Goal: Task Accomplishment & Management: Use online tool/utility

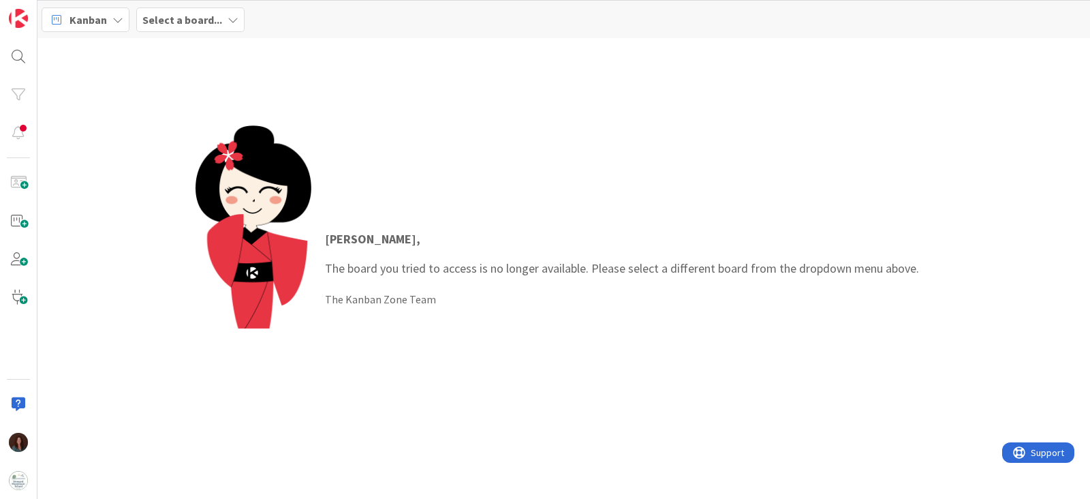
click at [215, 21] on b "Select a board..." at bounding box center [182, 20] width 80 height 14
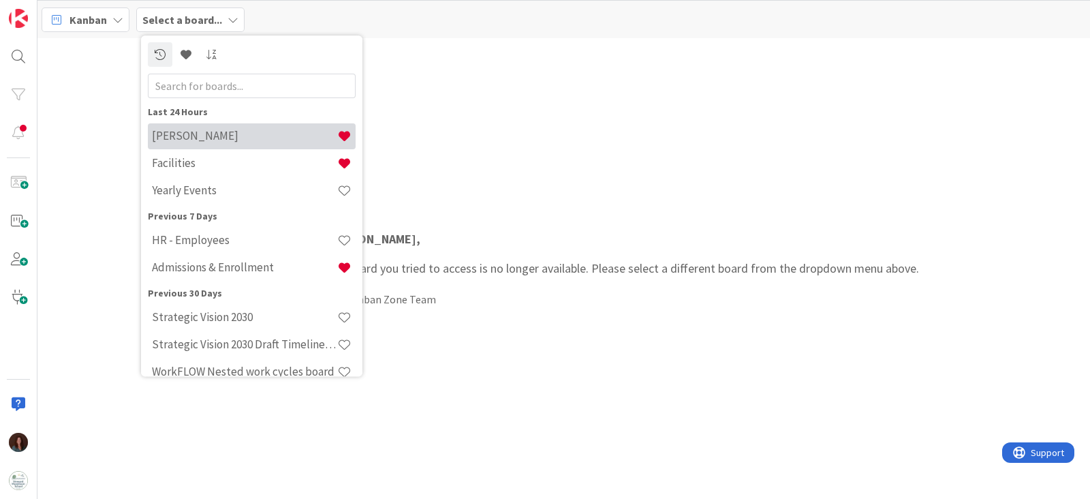
click at [226, 132] on h4 "[PERSON_NAME]" at bounding box center [244, 136] width 185 height 14
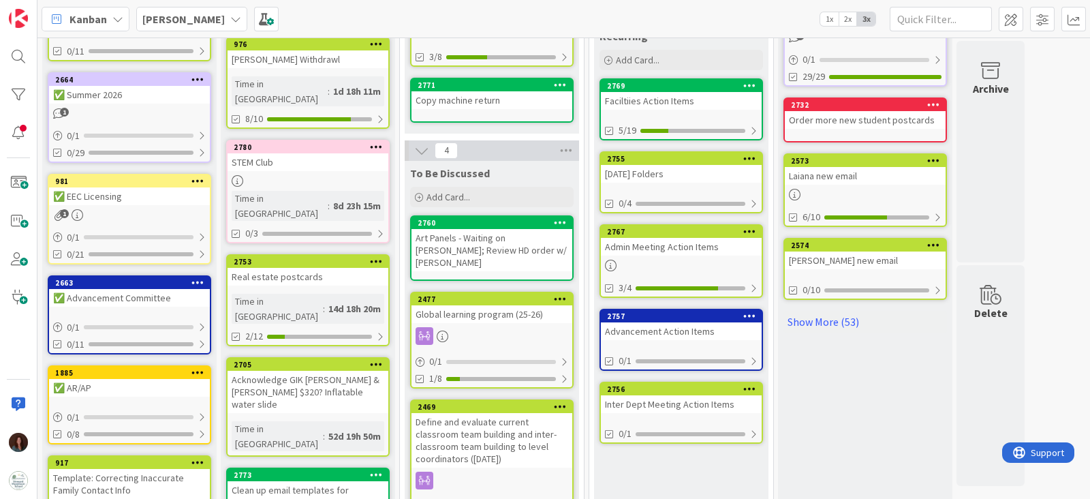
scroll to position [333, 0]
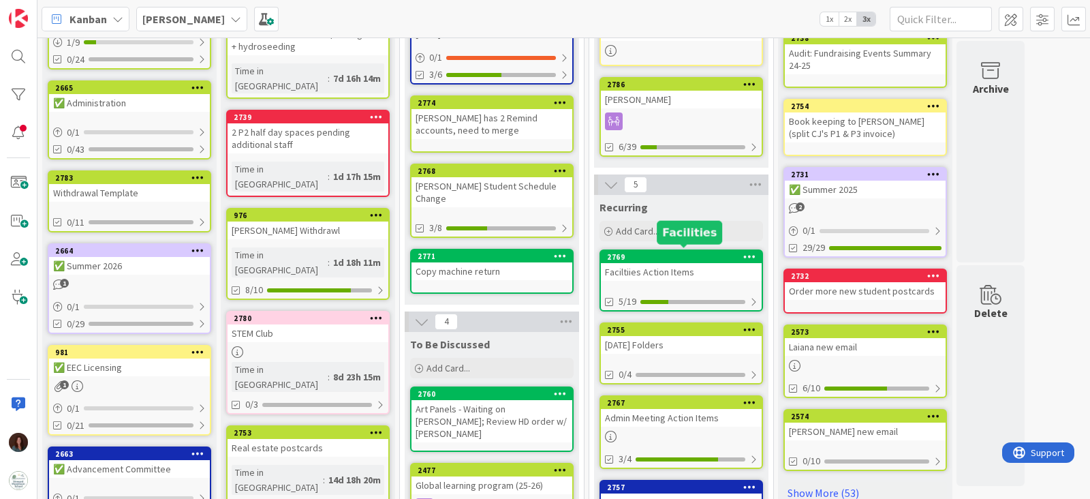
click at [653, 268] on div "Faciltiies Action Items" at bounding box center [681, 272] width 161 height 18
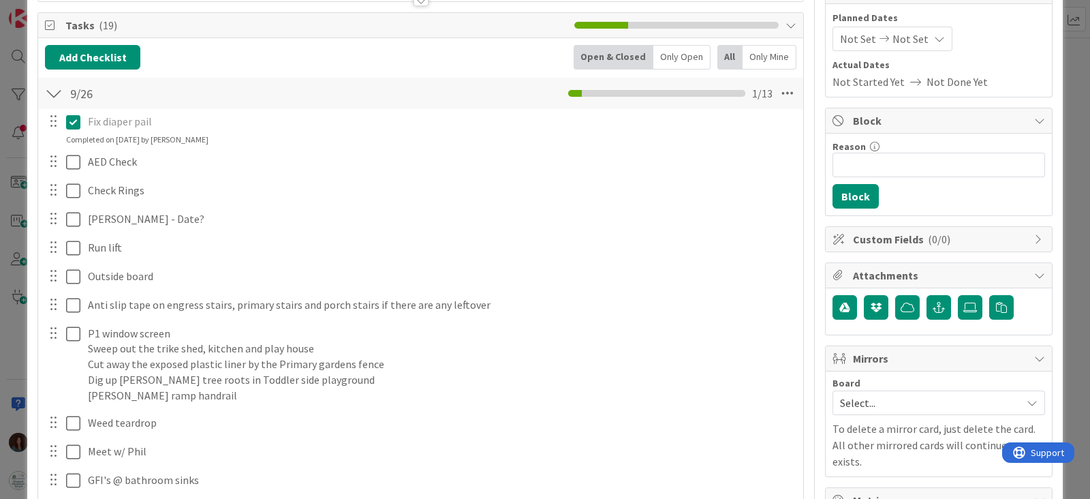
scroll to position [170, 0]
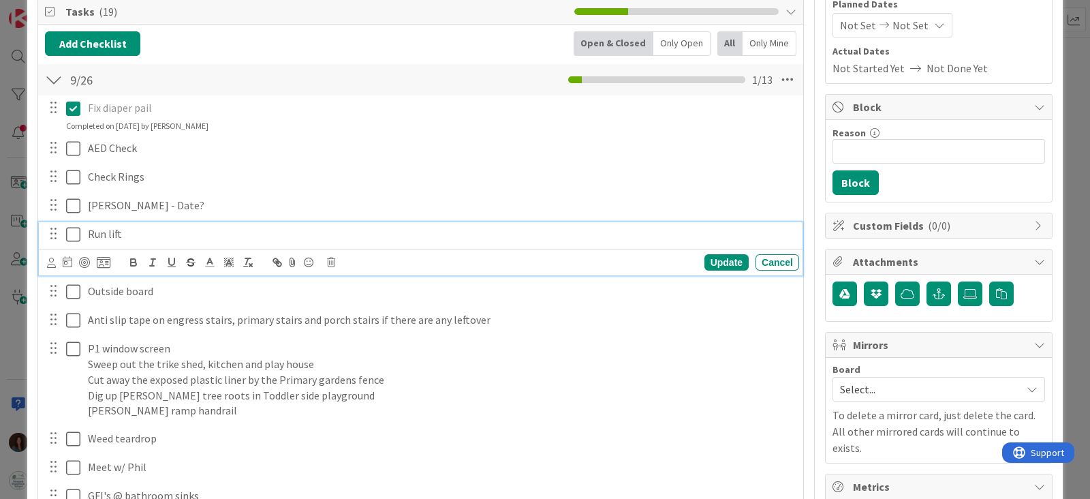
click at [72, 234] on icon at bounding box center [73, 234] width 14 height 16
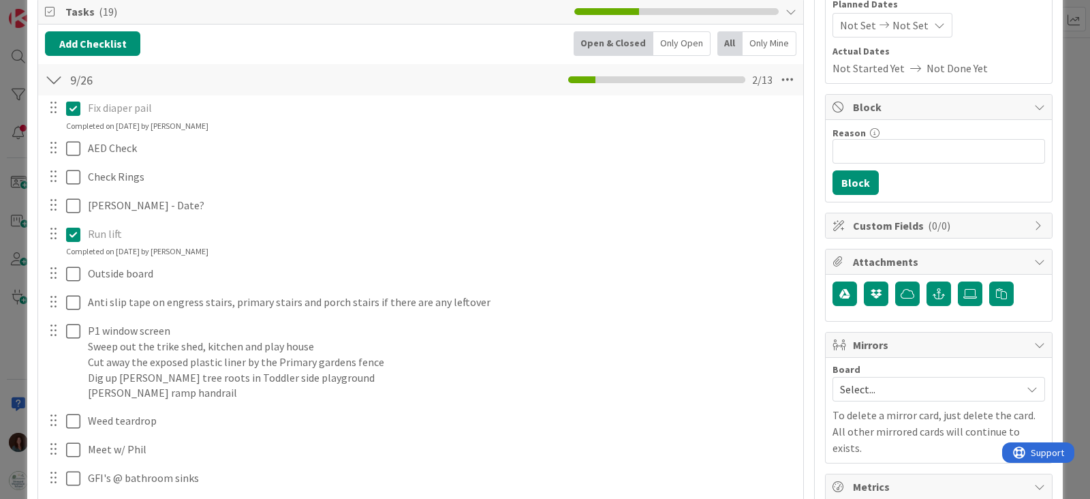
scroll to position [0, 0]
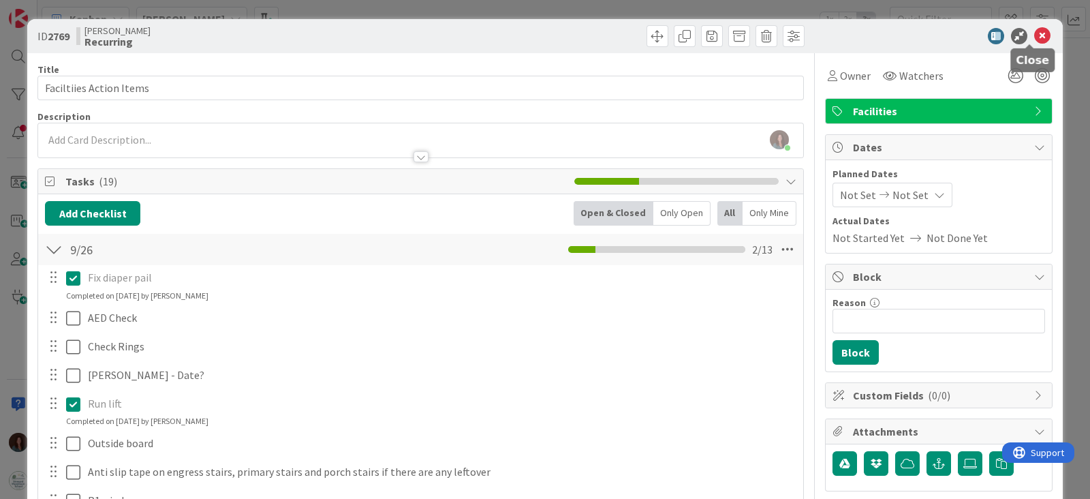
drag, startPoint x: 1035, startPoint y: 32, endPoint x: 837, endPoint y: 176, distance: 244.7
click at [1035, 33] on icon at bounding box center [1042, 36] width 16 height 16
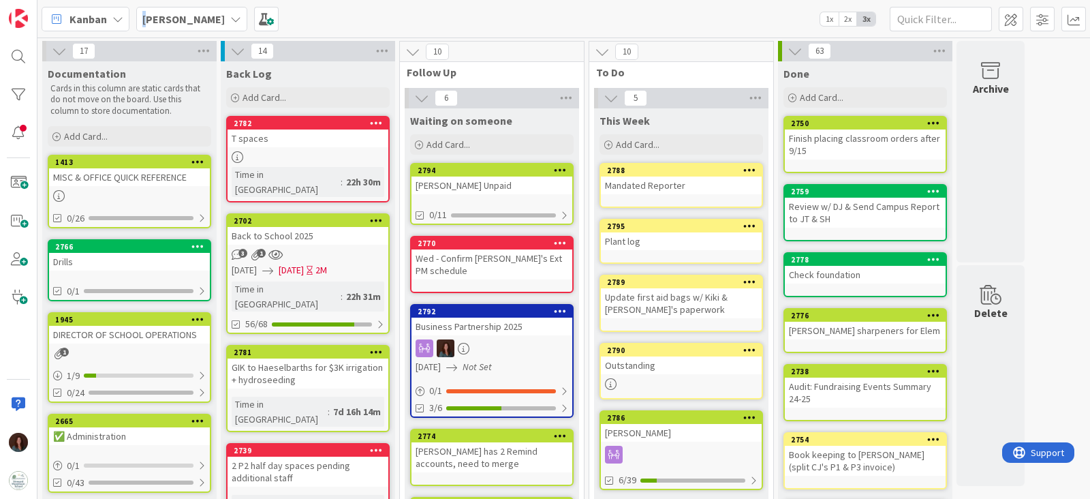
click at [144, 15] on b "[PERSON_NAME]" at bounding box center [183, 19] width 82 height 14
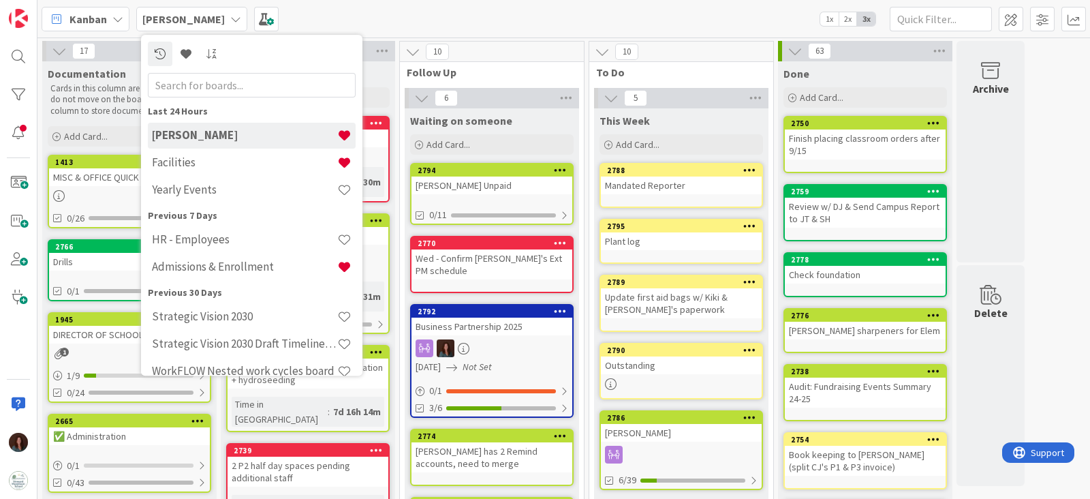
click at [61, 172] on div "MISC & OFFICE QUICK REFERENCE" at bounding box center [129, 177] width 161 height 18
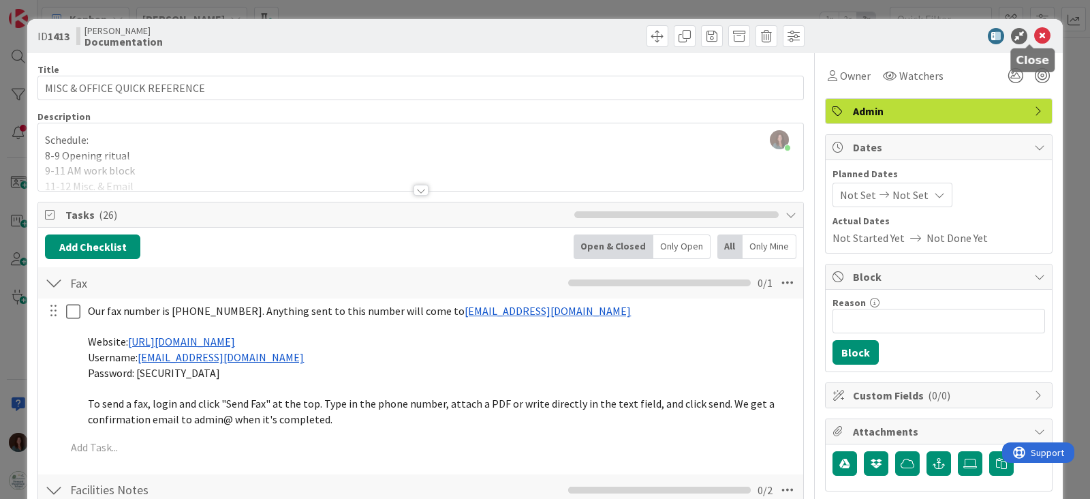
click at [1034, 37] on icon at bounding box center [1042, 36] width 16 height 16
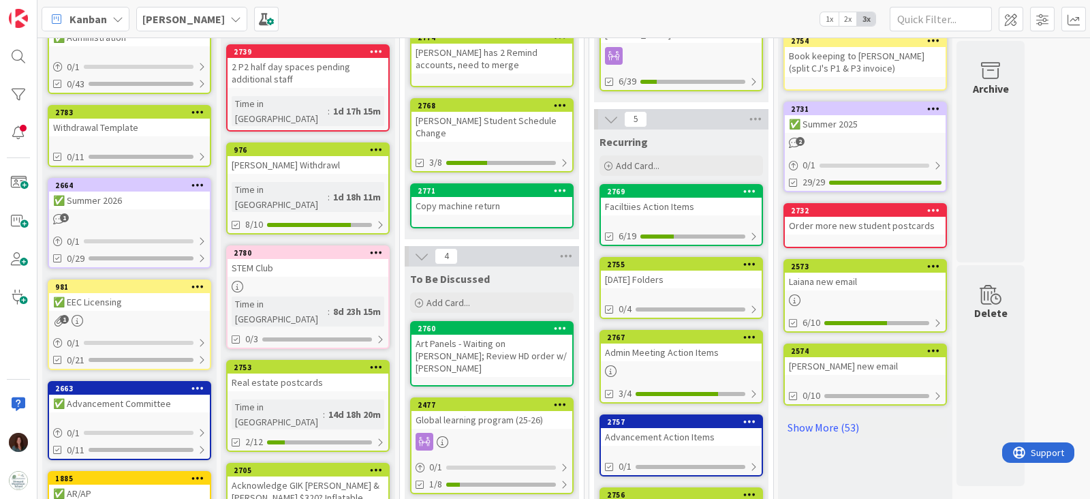
scroll to position [426, 0]
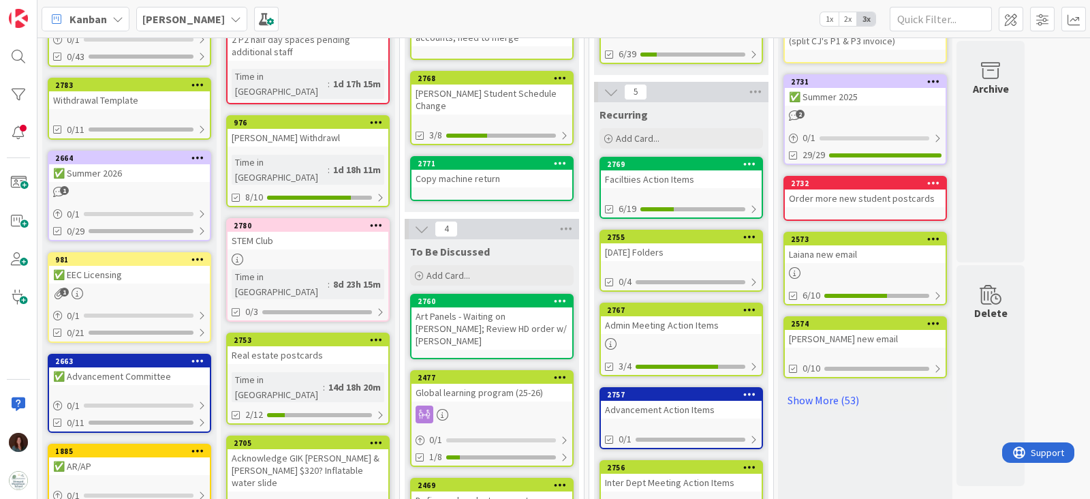
click at [668, 166] on div "2769" at bounding box center [681, 164] width 161 height 12
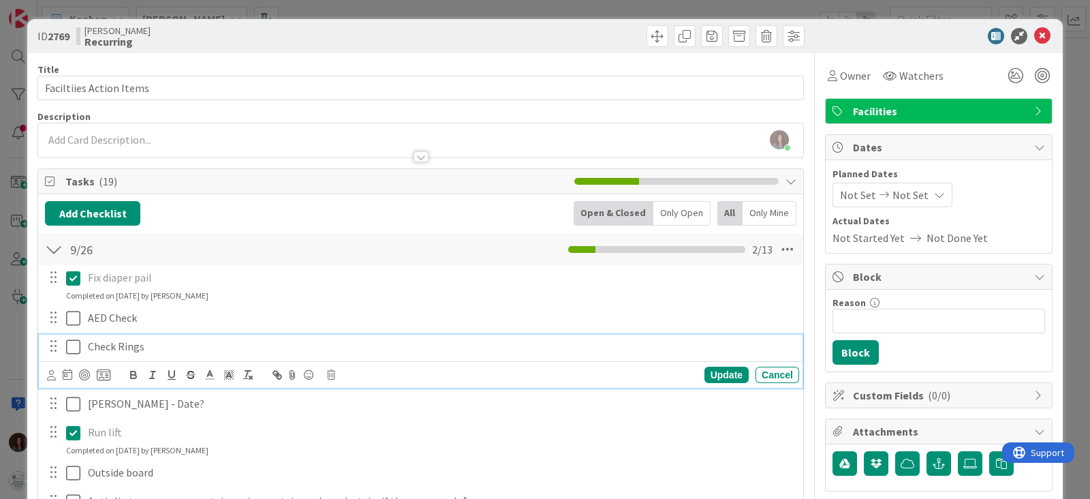
click at [74, 348] on icon at bounding box center [73, 347] width 14 height 16
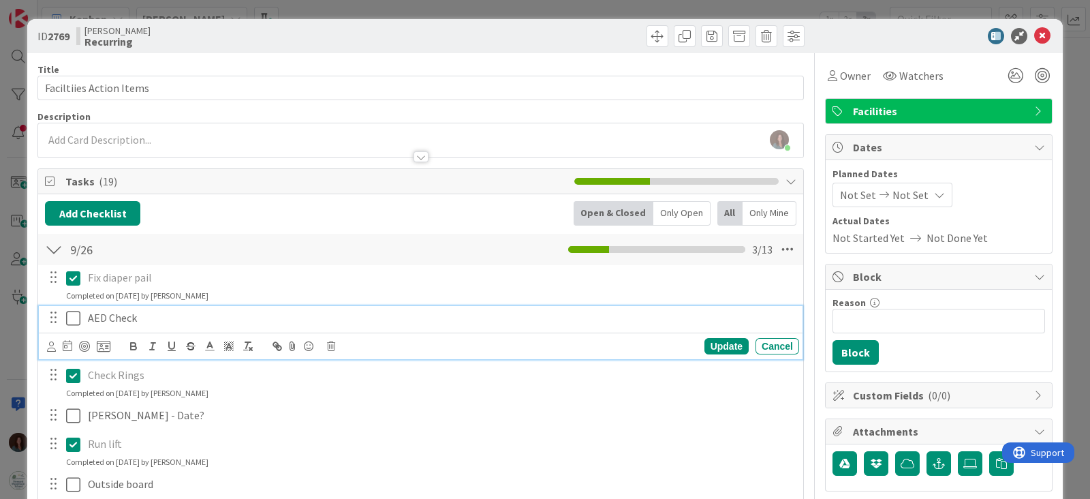
click at [74, 318] on icon at bounding box center [73, 318] width 14 height 16
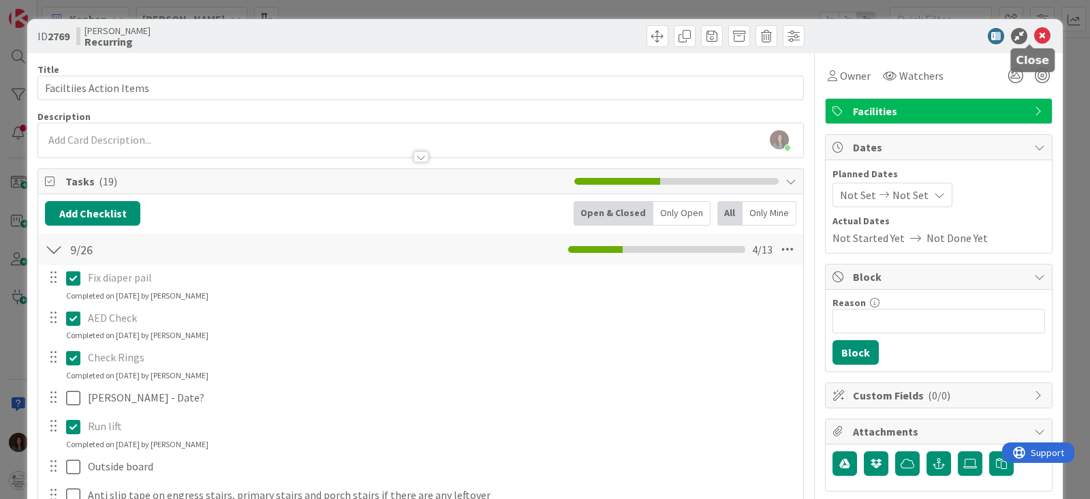
click at [1034, 36] on icon at bounding box center [1042, 36] width 16 height 16
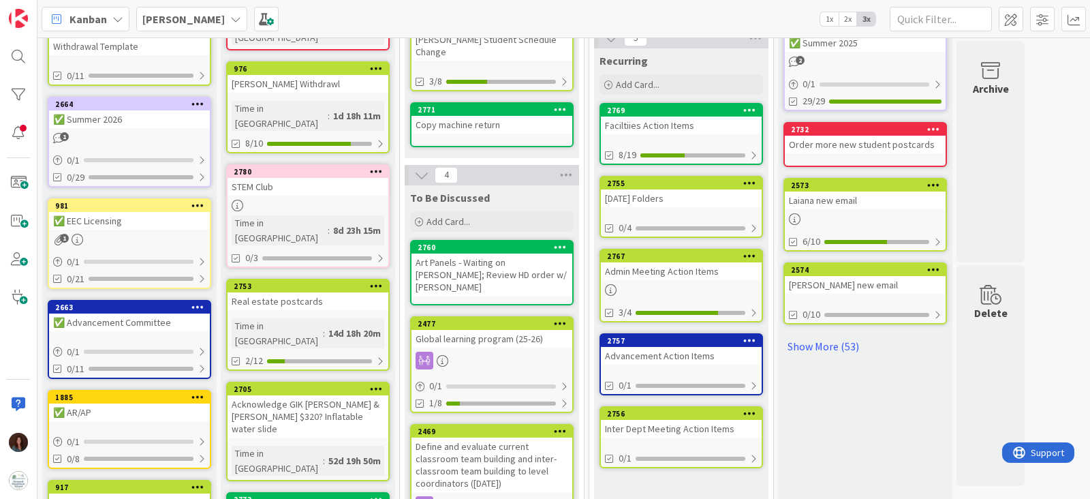
scroll to position [362, 0]
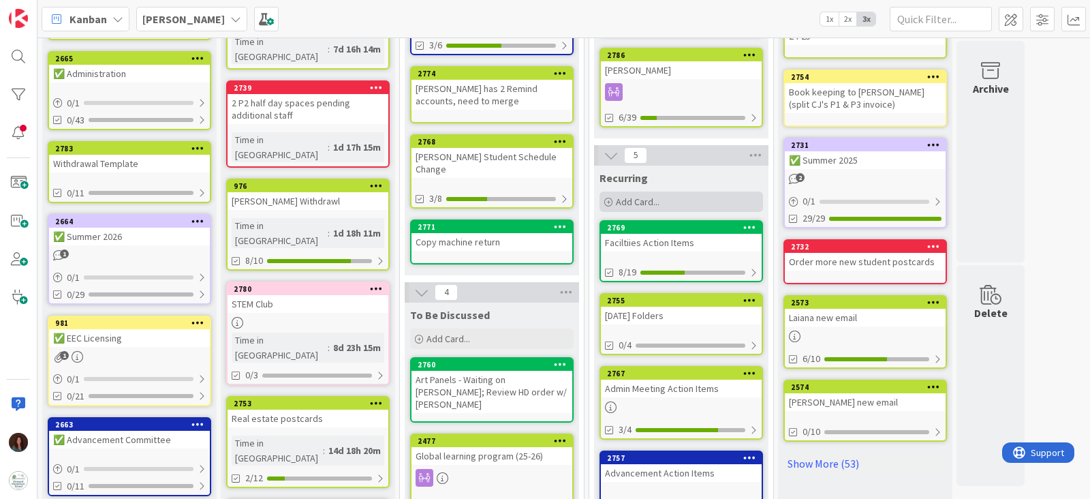
click at [663, 198] on div "Add Card..." at bounding box center [680, 201] width 163 height 20
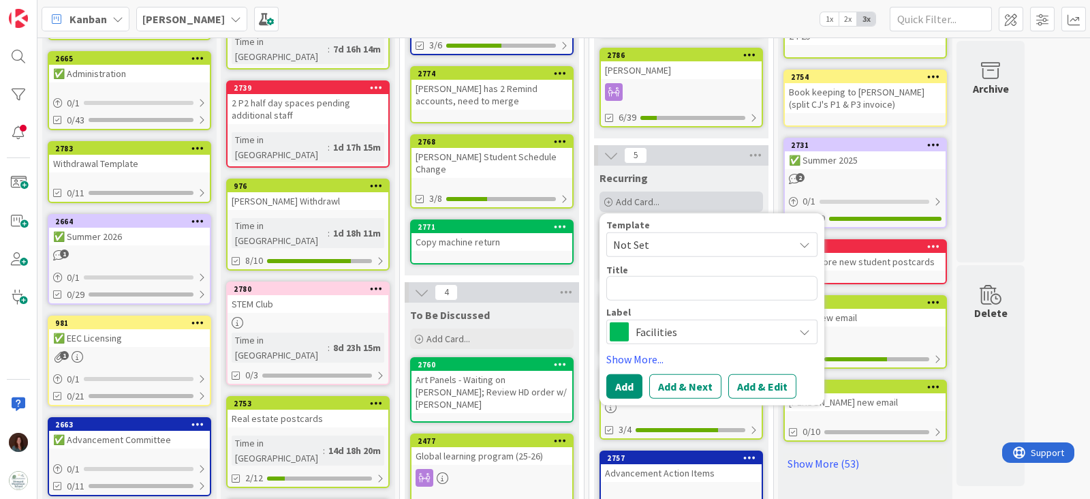
type textarea "x"
type textarea "F"
type textarea "x"
type textarea "FT"
type textarea "x"
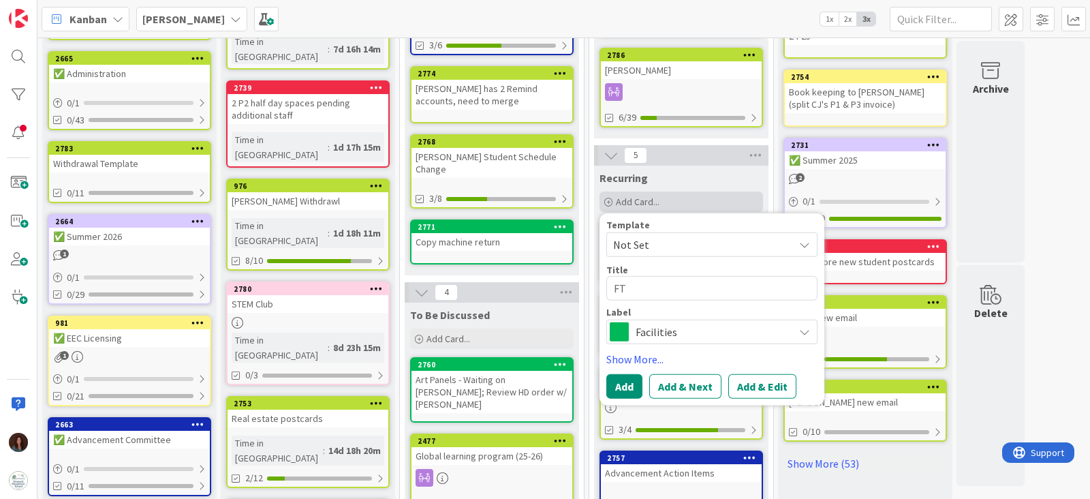
type textarea "FTA"
type textarea "x"
type textarea "FTA"
type textarea "x"
type textarea "FTA A"
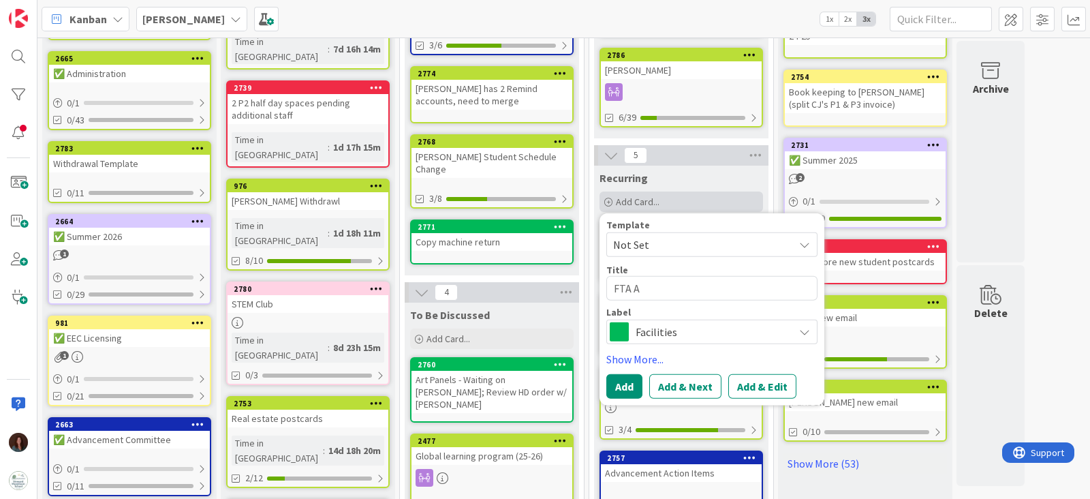
type textarea "x"
type textarea "FTA Ac"
type textarea "x"
type textarea "FTA Act"
type textarea "x"
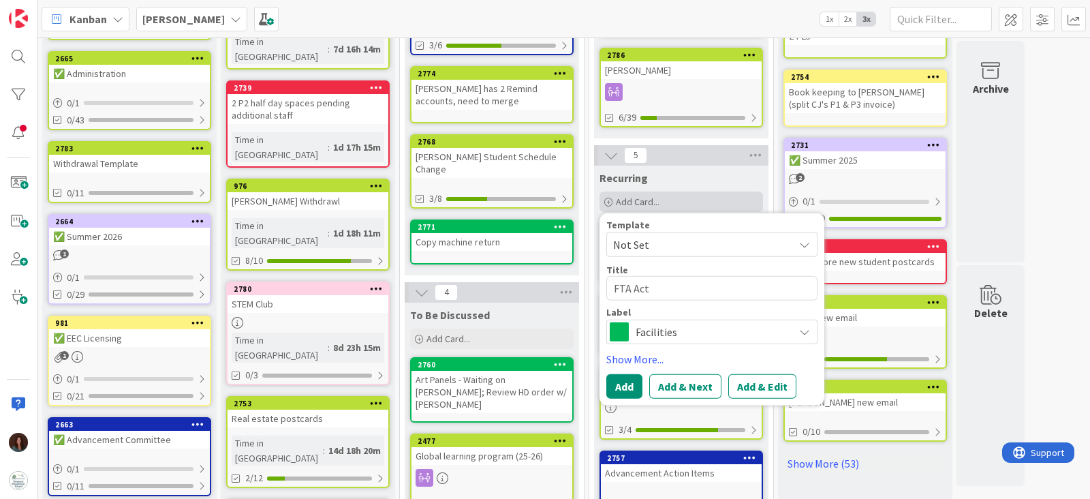
type textarea "FTA Acti"
type textarea "x"
type textarea "FTA Actio"
type textarea "x"
type textarea "FTA Action"
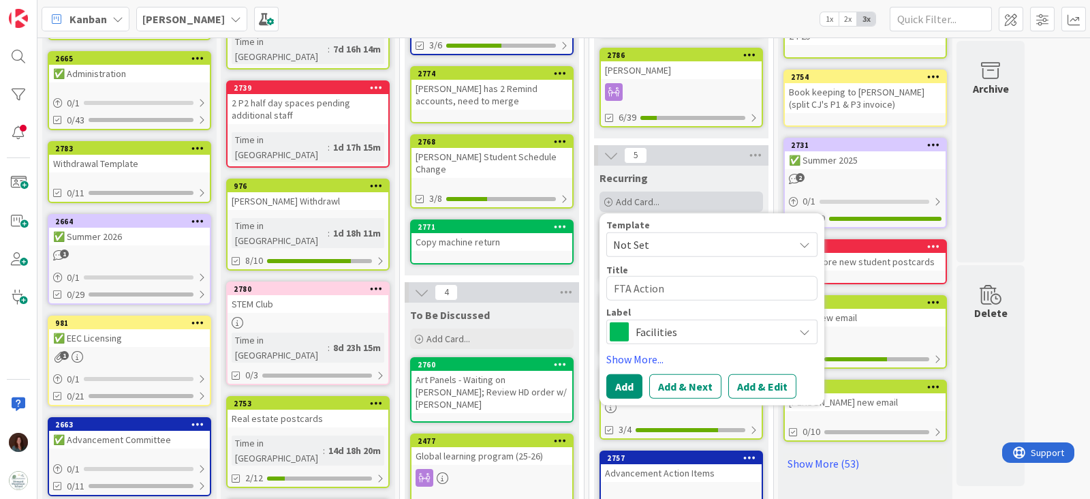
type textarea "x"
type textarea "FTA Action"
type textarea "x"
type textarea "FTA Action I"
type textarea "x"
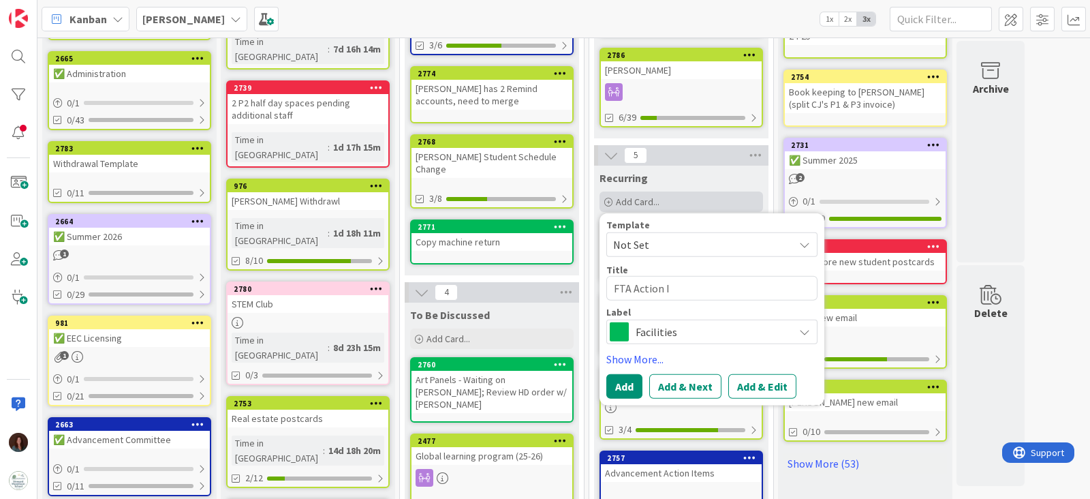
type textarea "FTA Action It"
type textarea "x"
type textarea "FTA Action Item"
type textarea "x"
type textarea "FTA Action Items"
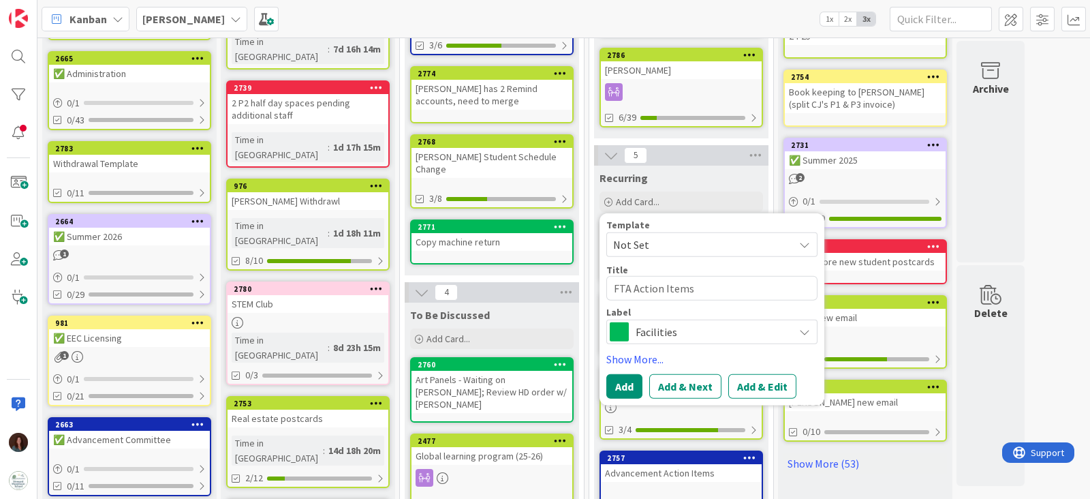
click at [654, 328] on span "Facilities" at bounding box center [710, 331] width 151 height 19
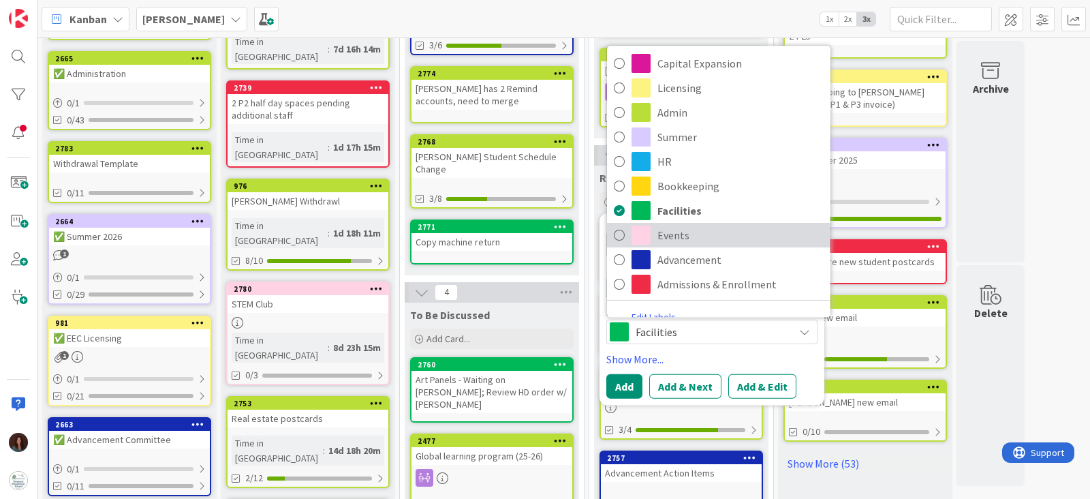
scroll to position [14, 0]
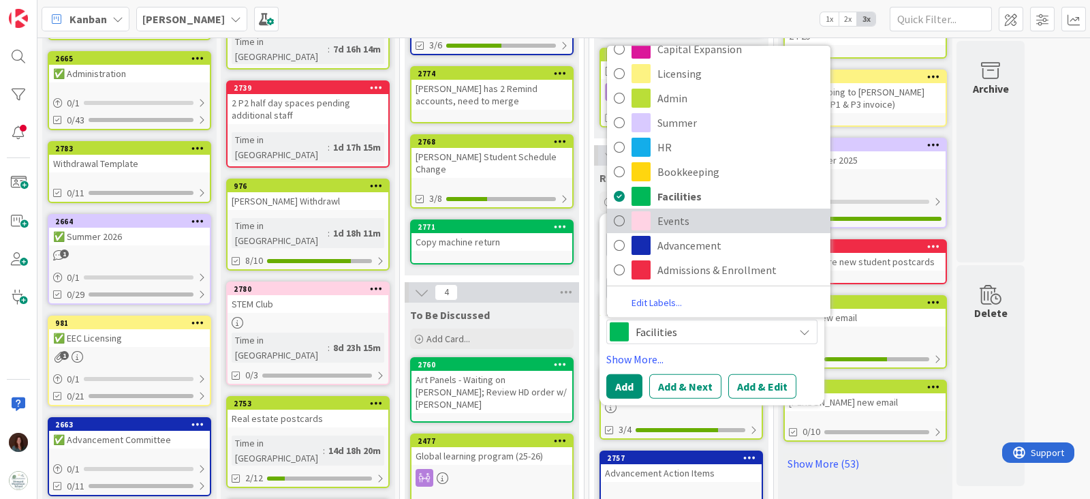
click at [706, 226] on span "Events" at bounding box center [740, 220] width 166 height 20
type textarea "x"
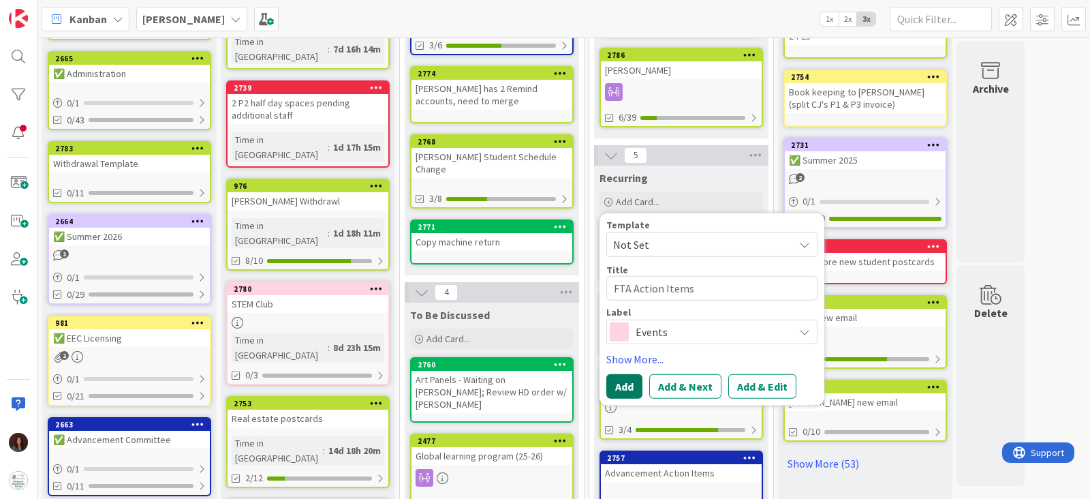
click at [629, 390] on button "Add" at bounding box center [624, 386] width 36 height 25
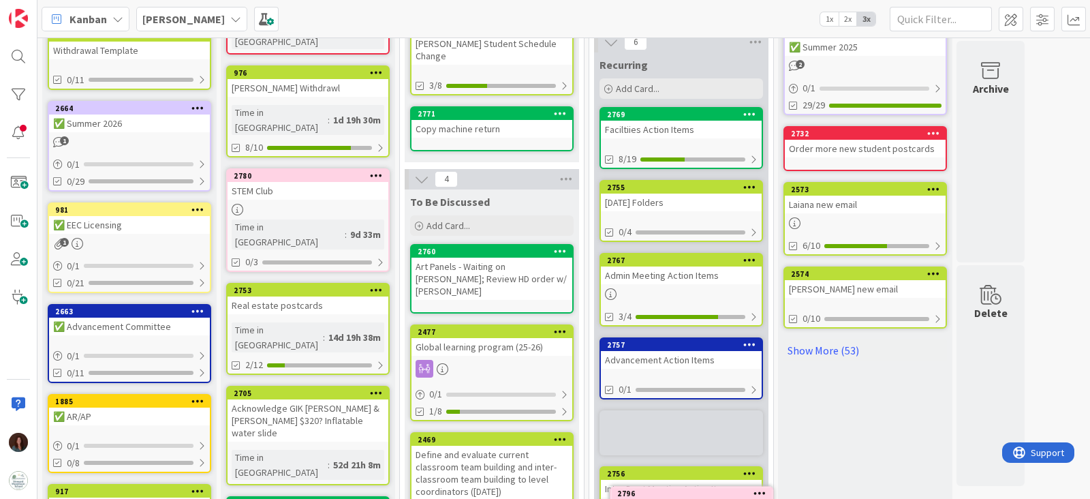
scroll to position [622, 0]
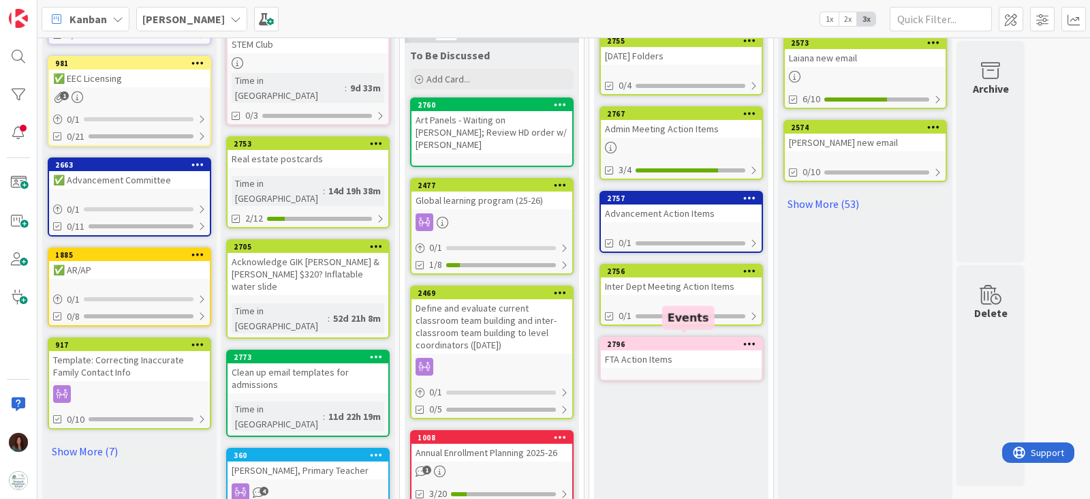
click at [687, 350] on div "FTA Action Items" at bounding box center [681, 359] width 161 height 18
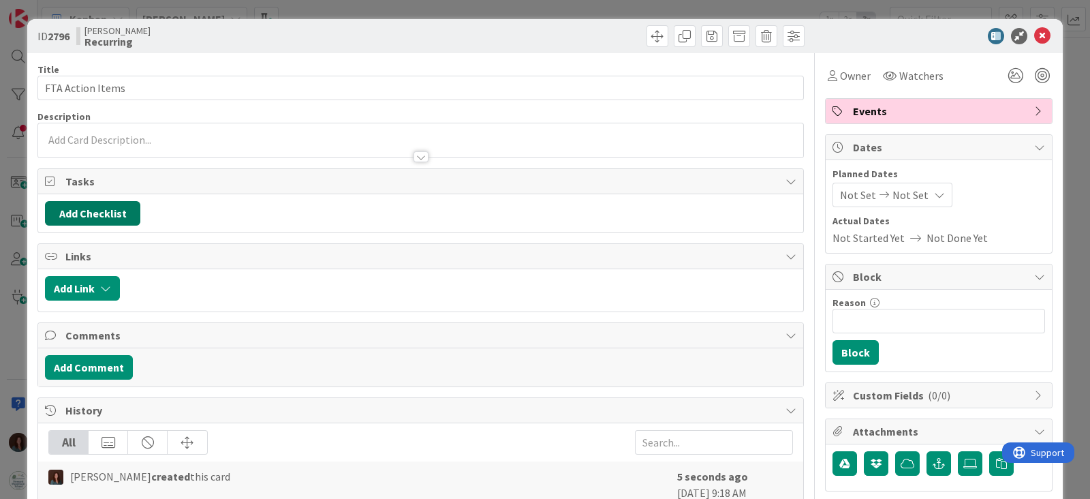
click at [114, 215] on button "Add Checklist" at bounding box center [92, 213] width 95 height 25
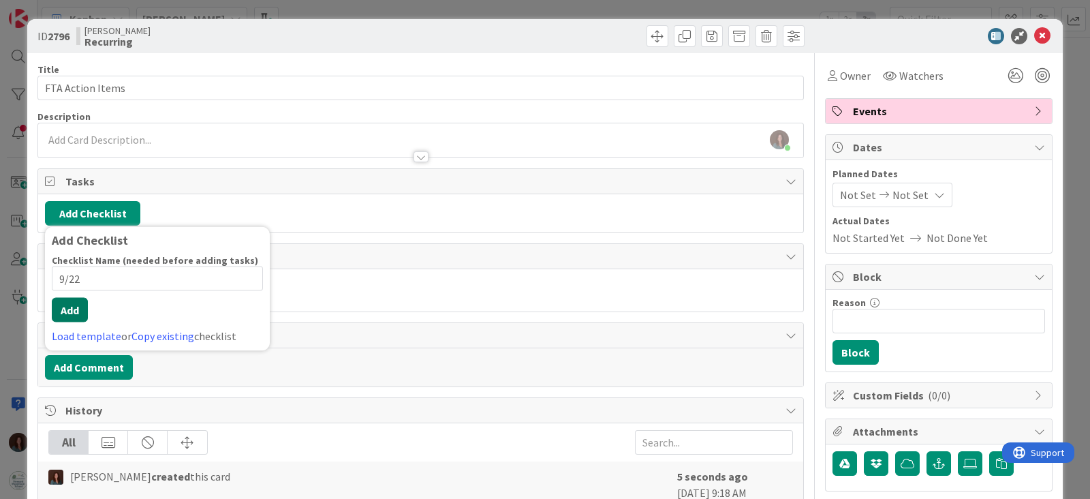
type input "9/22"
click at [79, 311] on button "Add" at bounding box center [70, 310] width 36 height 25
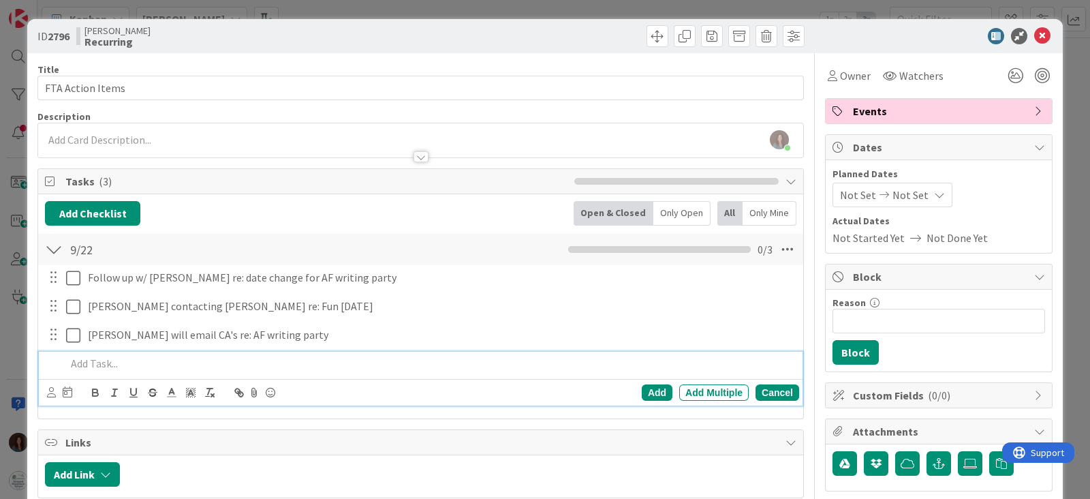
click at [759, 387] on div "Cancel" at bounding box center [777, 392] width 44 height 16
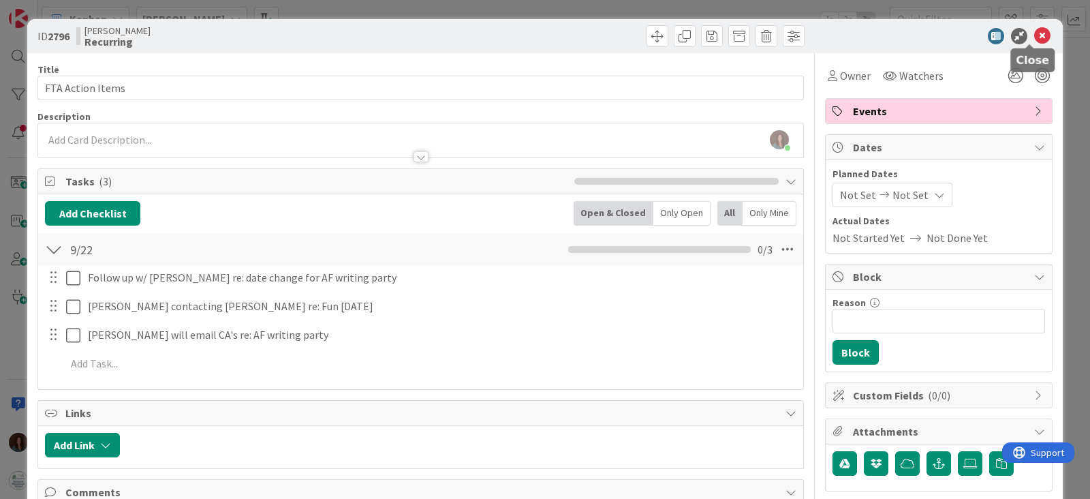
click at [1034, 32] on icon at bounding box center [1042, 36] width 16 height 16
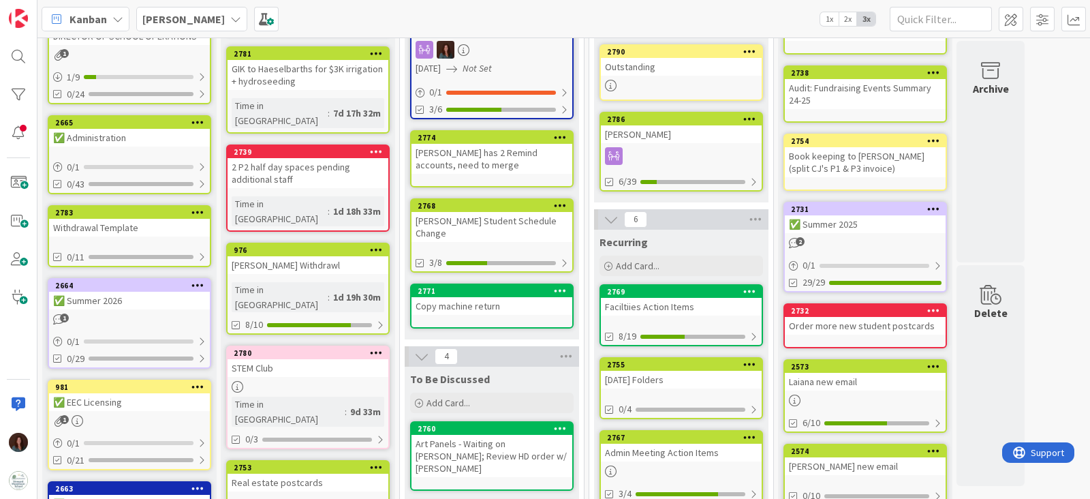
scroll to position [26, 0]
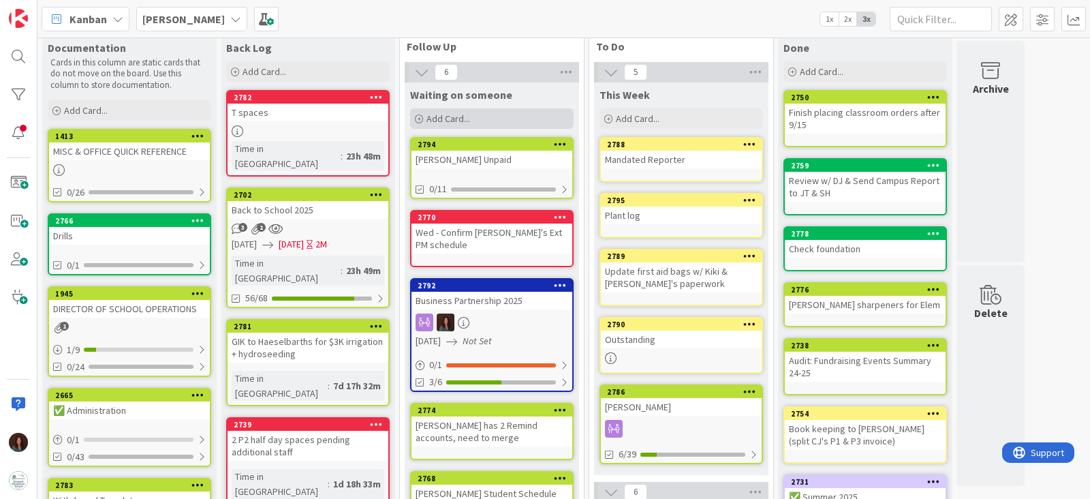
click at [483, 117] on div "Add Card..." at bounding box center [491, 118] width 163 height 20
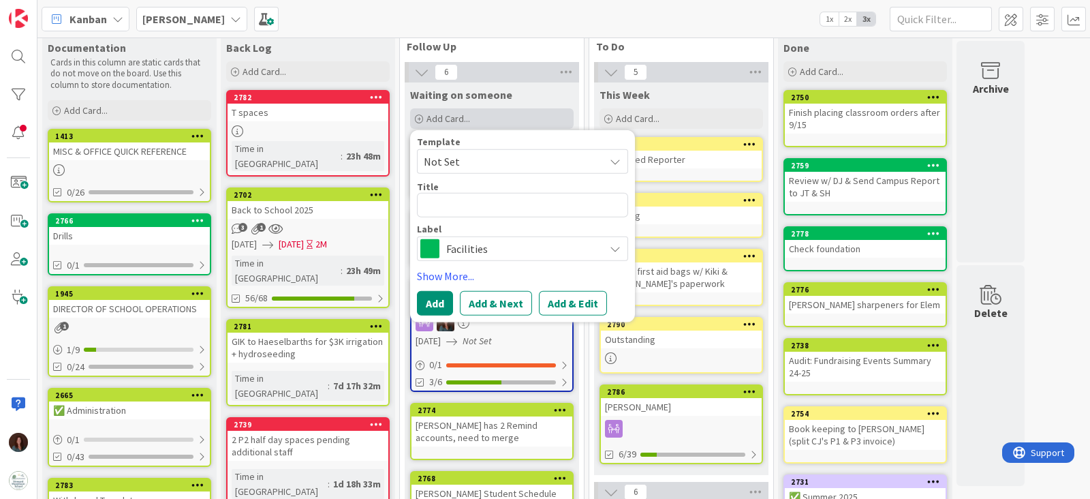
type textarea "x"
type textarea "L"
type textarea "x"
type textarea "La"
type textarea "x"
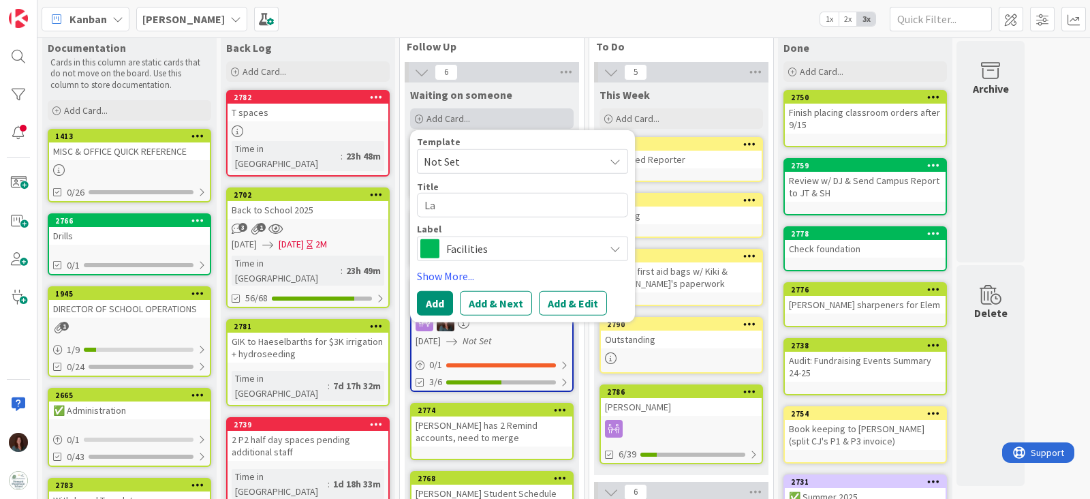
type textarea "Lae"
type textarea "x"
type textarea "Laek"
type textarea "x"
type textarea "Lae"
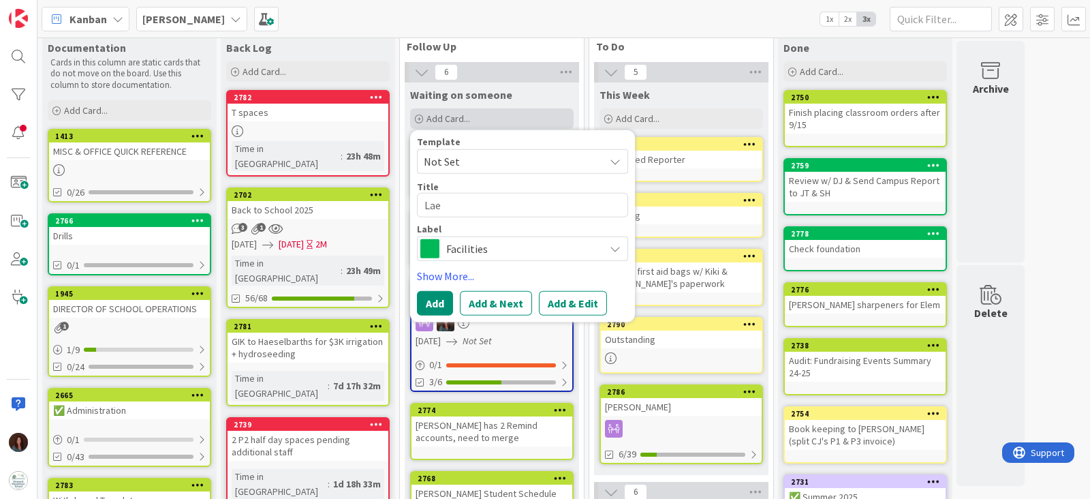
type textarea "x"
type textarea "La"
type textarea "x"
type textarea "Lak"
type textarea "x"
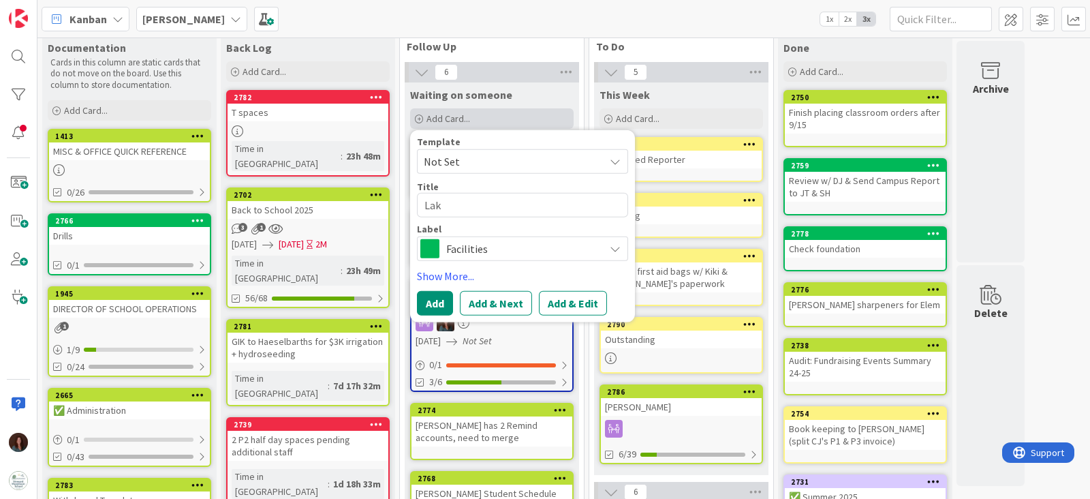
type textarea "Lake"
type textarea "x"
type textarea "Lakes"
type textarea "x"
type textarea "[PERSON_NAME]"
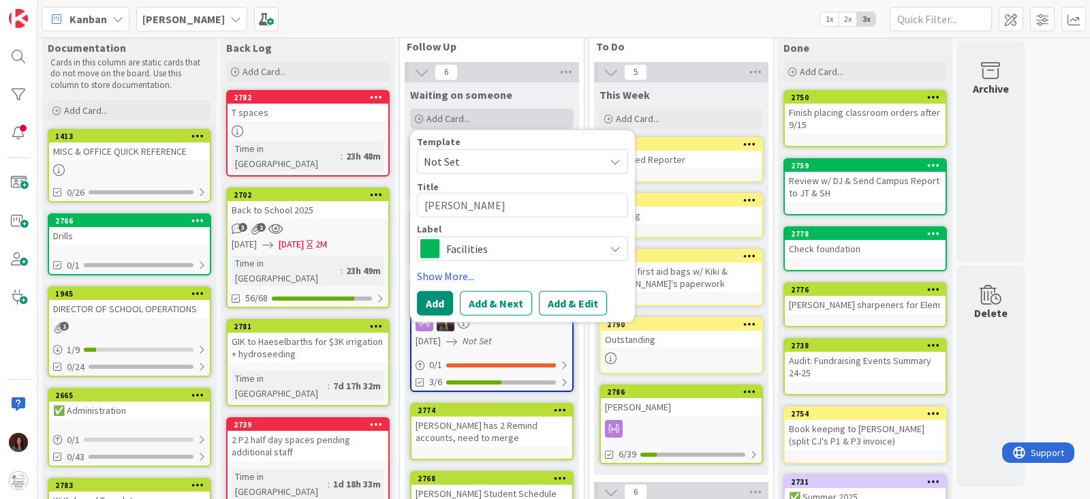
type textarea "x"
type textarea "Lakesho"
type textarea "x"
type textarea "Lakeshor"
type textarea "x"
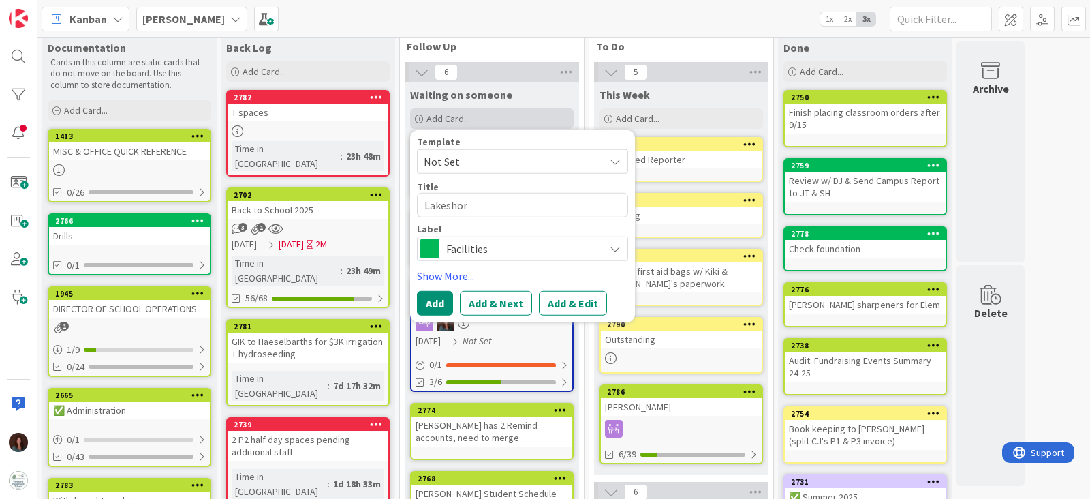
type textarea "Lakeshore"
type textarea "x"
type textarea "Lakeshore"
type textarea "x"
type textarea "Lakeshore t"
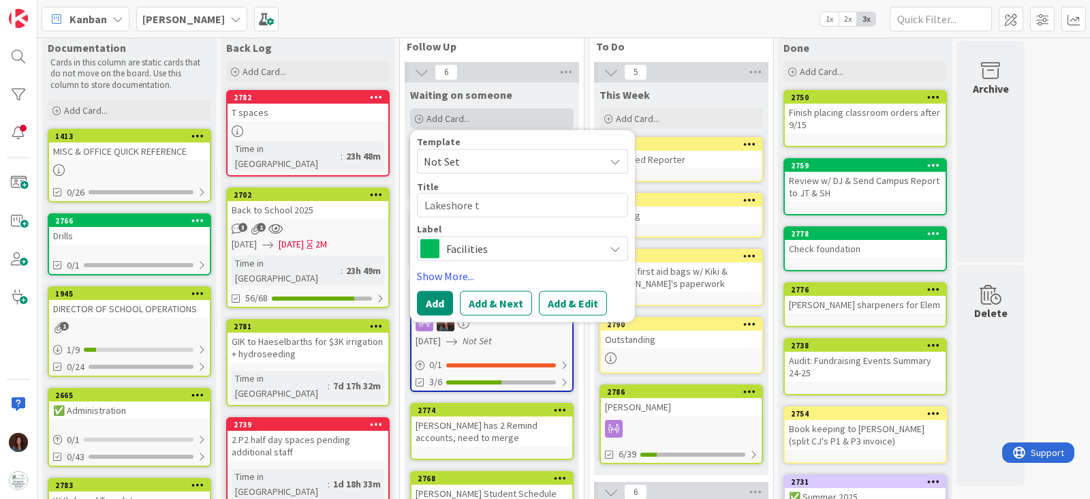
type textarea "x"
type textarea "Lakeshore ta"
type textarea "x"
type textarea "Lakeshore tax"
type textarea "x"
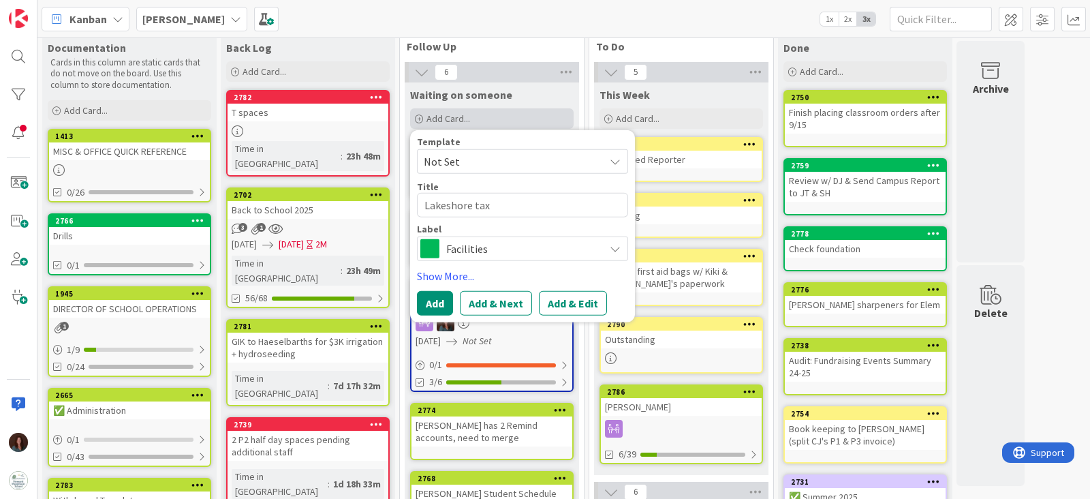
type textarea "Lakeshore tax"
type textarea "x"
type textarea "Lakeshore tax r"
type textarea "x"
type textarea "Lakeshore tax re"
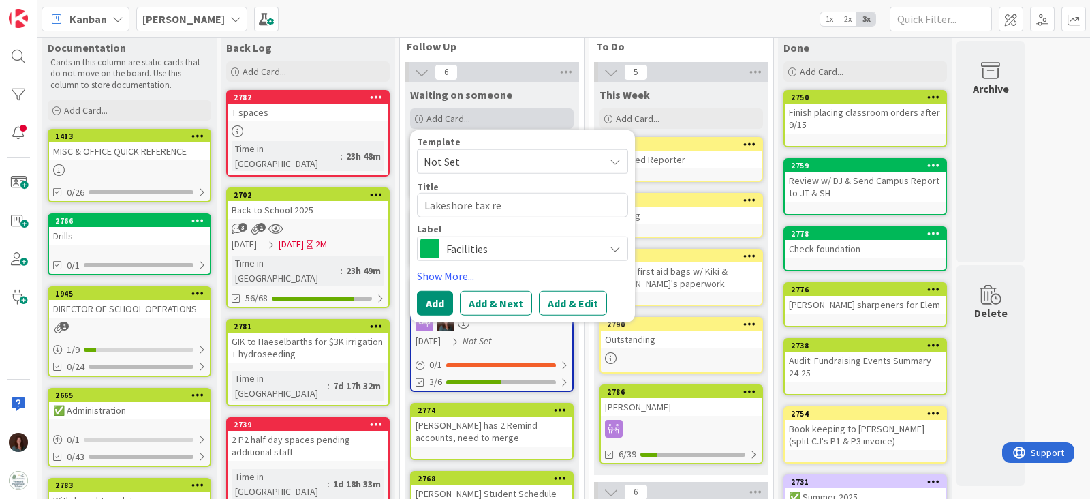
type textarea "x"
type textarea "Lakeshore tax ref"
type textarea "x"
type textarea "Lakeshore tax refu"
type textarea "x"
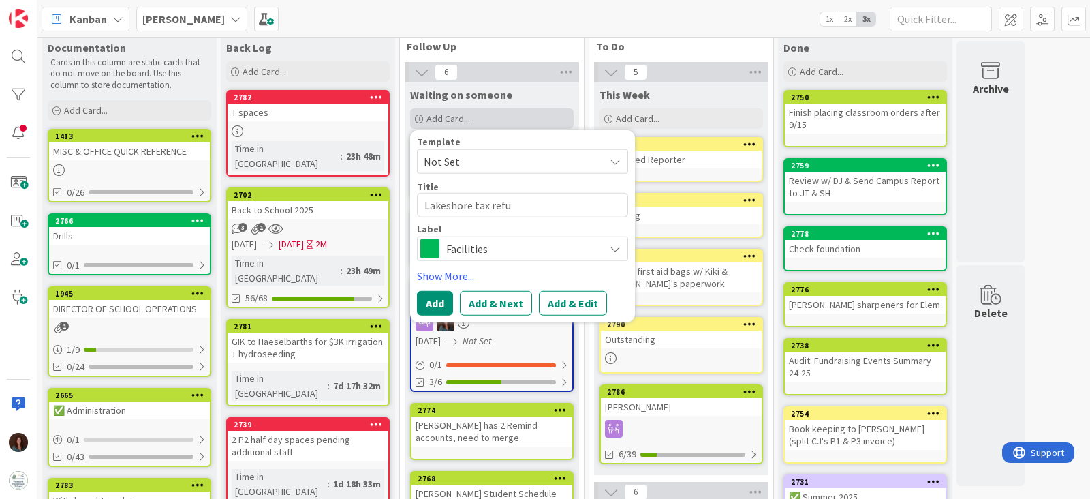
type textarea "Lakeshore tax refun"
type textarea "x"
type textarea "Lakeshore tax refund"
click at [480, 240] on span "Facilities" at bounding box center [521, 248] width 151 height 19
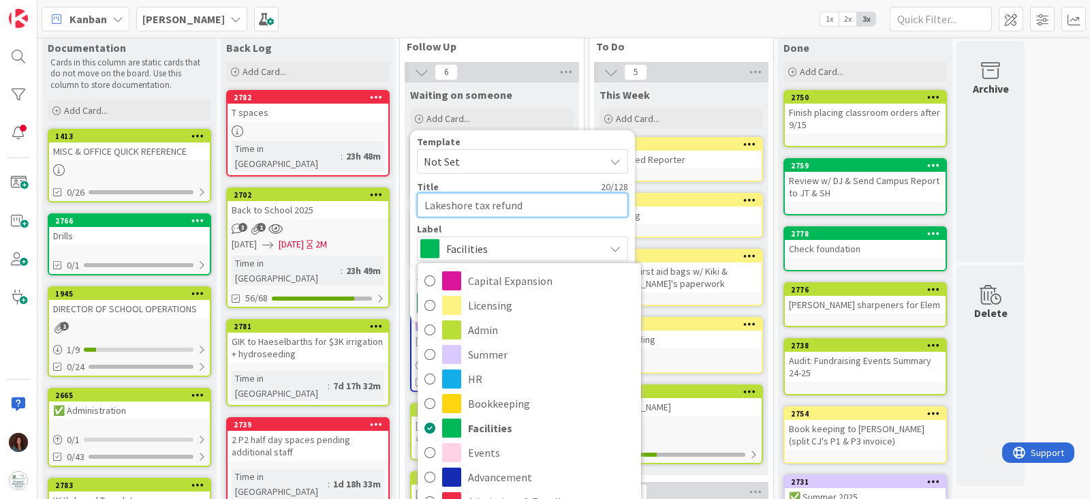
drag, startPoint x: 548, startPoint y: 205, endPoint x: 509, endPoint y: 257, distance: 64.7
click at [488, 206] on textarea "Lakeshore tax refund" at bounding box center [522, 205] width 211 height 25
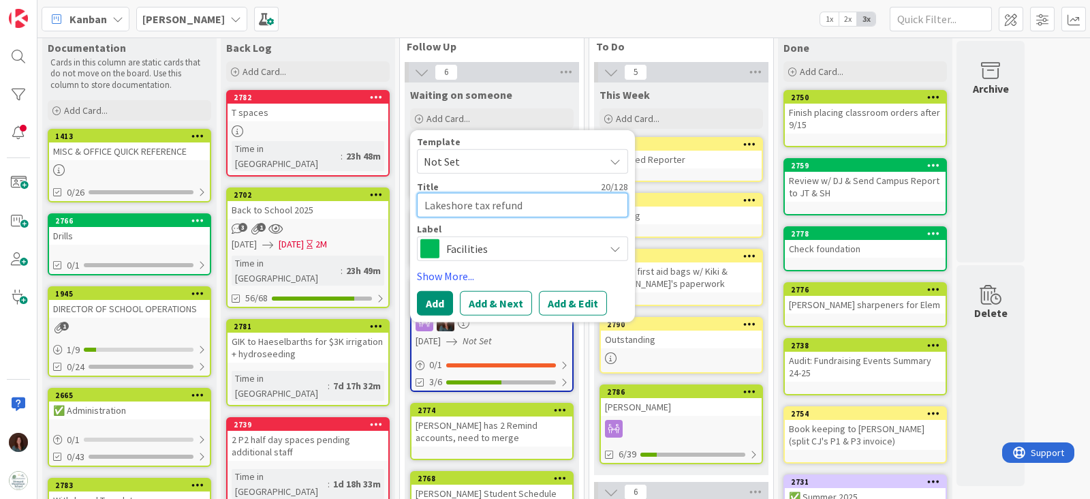
type textarea "x"
type textarea "Lakeshore tax r"
type textarea "x"
type textarea "Lakeshore tax re"
type textarea "x"
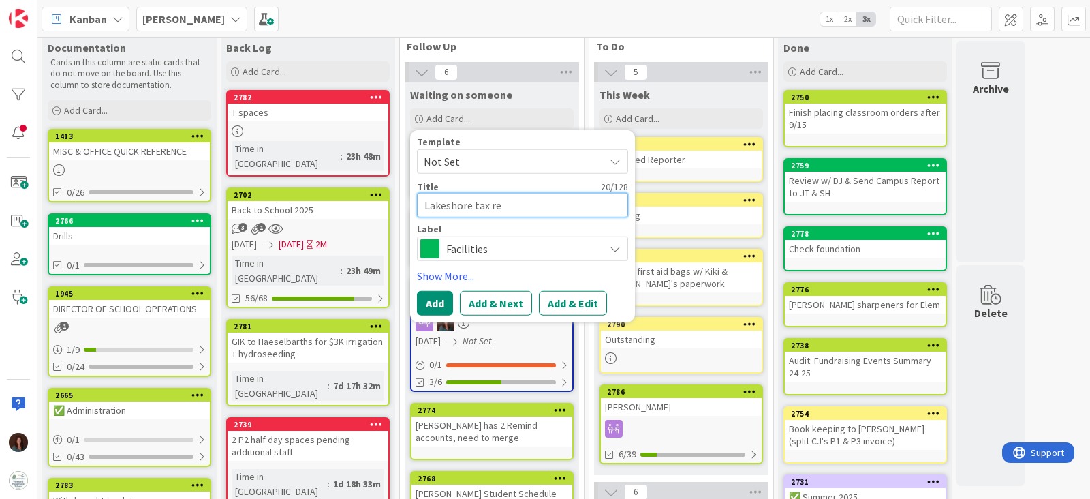
type textarea "Lakeshore tax rei"
type textarea "x"
type textarea "Lakeshore tax [PERSON_NAME]"
type textarea "x"
type textarea "Lakeshore tax reimb"
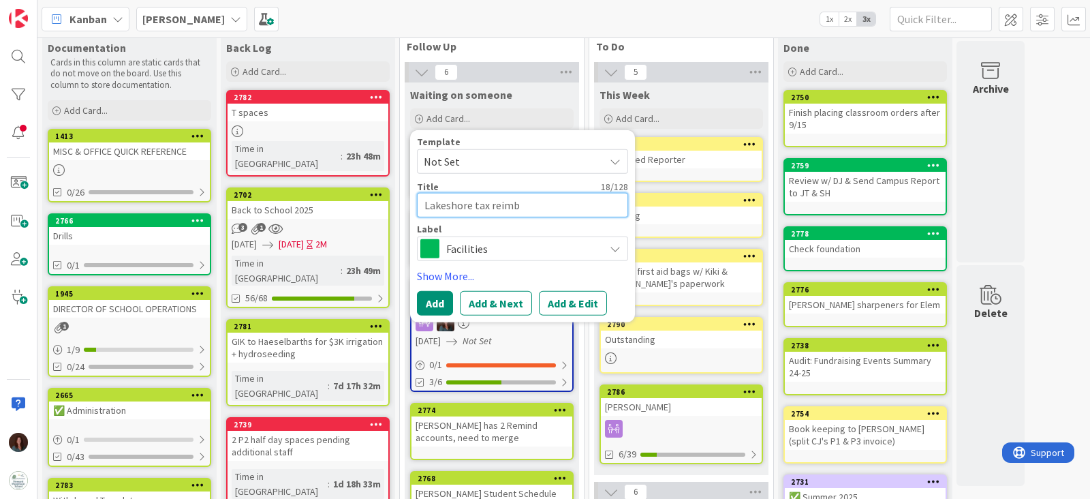
type textarea "x"
type textarea "Lakeshore tax reimbu"
type textarea "x"
type textarea "Lakeshore tax reimbur"
type textarea "x"
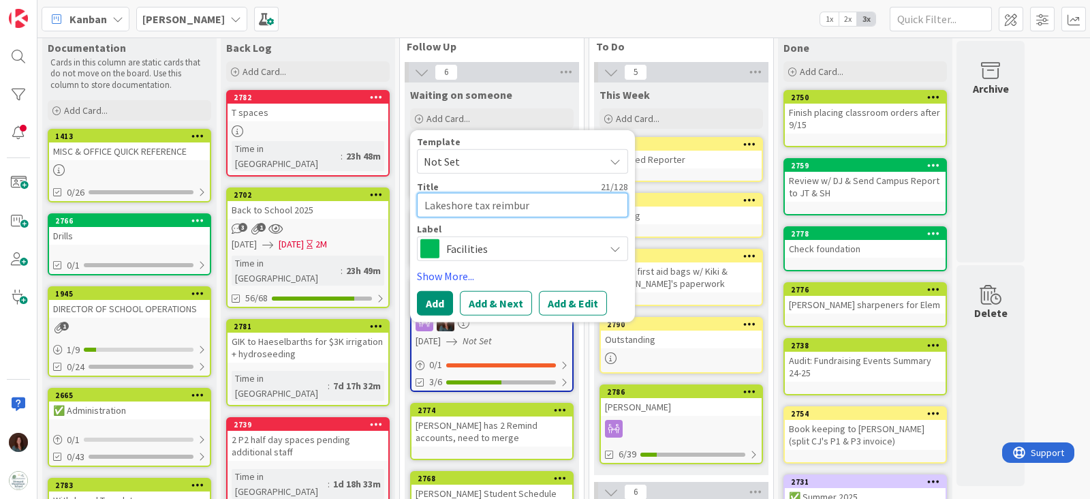
type textarea "Lakeshore tax reimburs"
type textarea "x"
type textarea "Lakeshore tax reimburse"
type textarea "x"
type textarea "Lakeshore tax reimbursem"
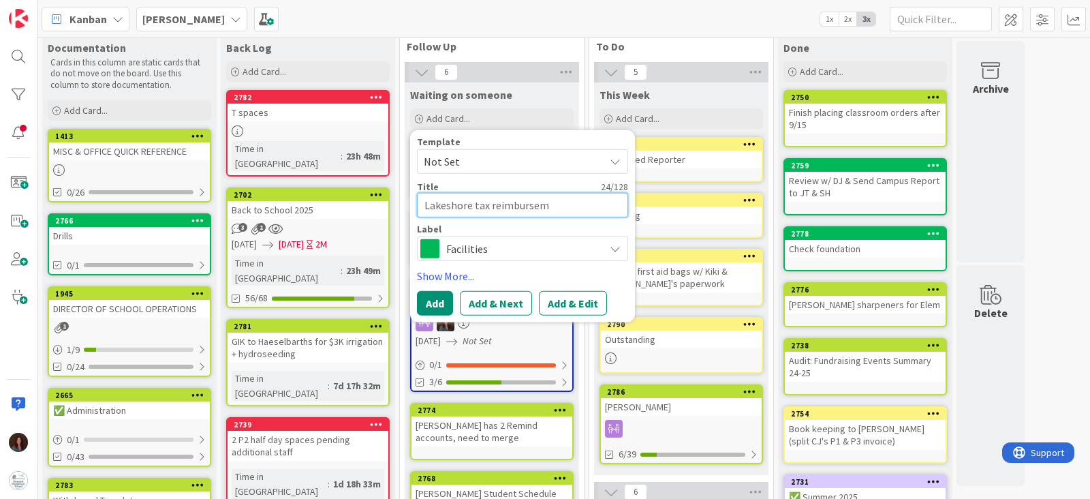
type textarea "x"
type textarea "Lakeshore tax reimburseme"
type textarea "x"
type textarea "Lakeshore tax reimbursemen"
type textarea "x"
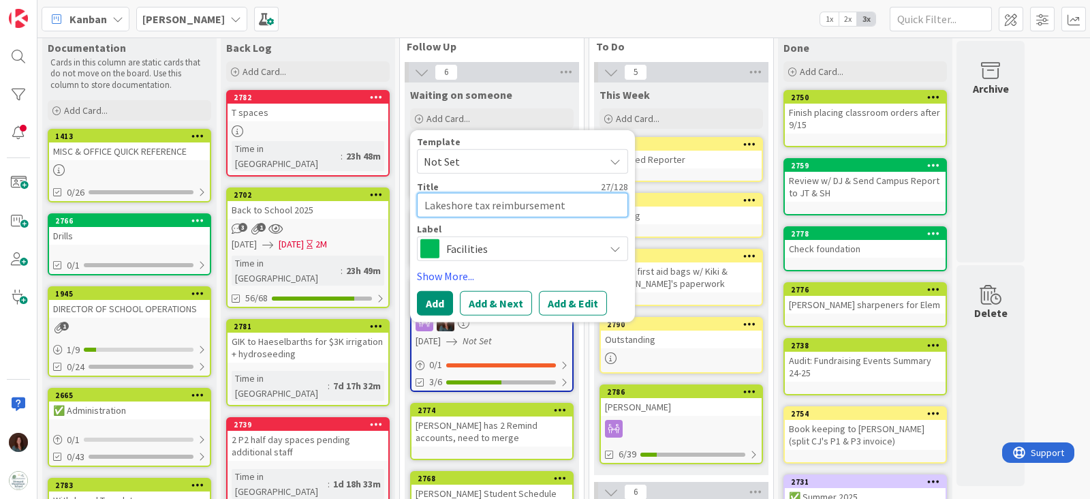
type textarea "Lakeshore tax reimbursement"
click at [491, 241] on span "Facilities" at bounding box center [521, 248] width 151 height 19
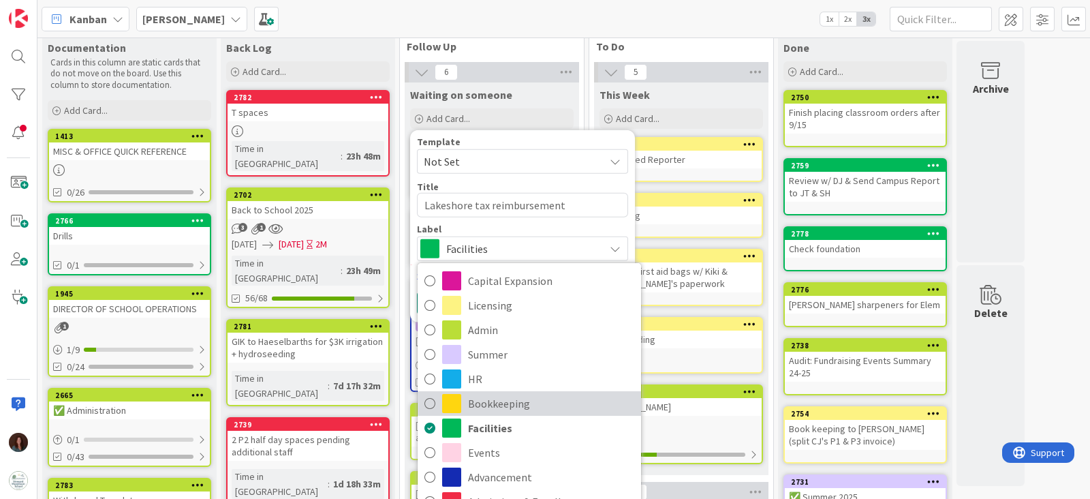
click at [498, 410] on span "Bookkeeping" at bounding box center [551, 403] width 166 height 20
type textarea "x"
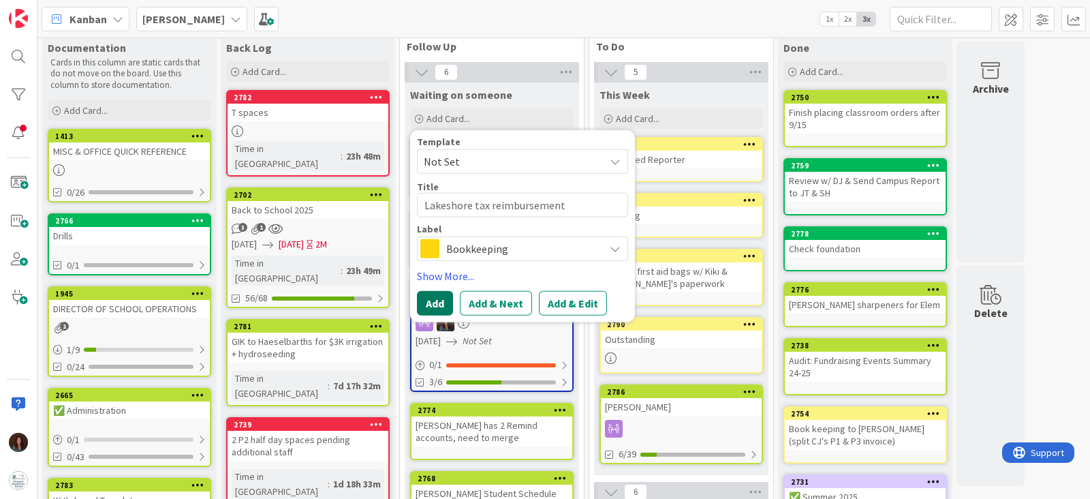
click at [426, 303] on button "Add" at bounding box center [435, 303] width 36 height 25
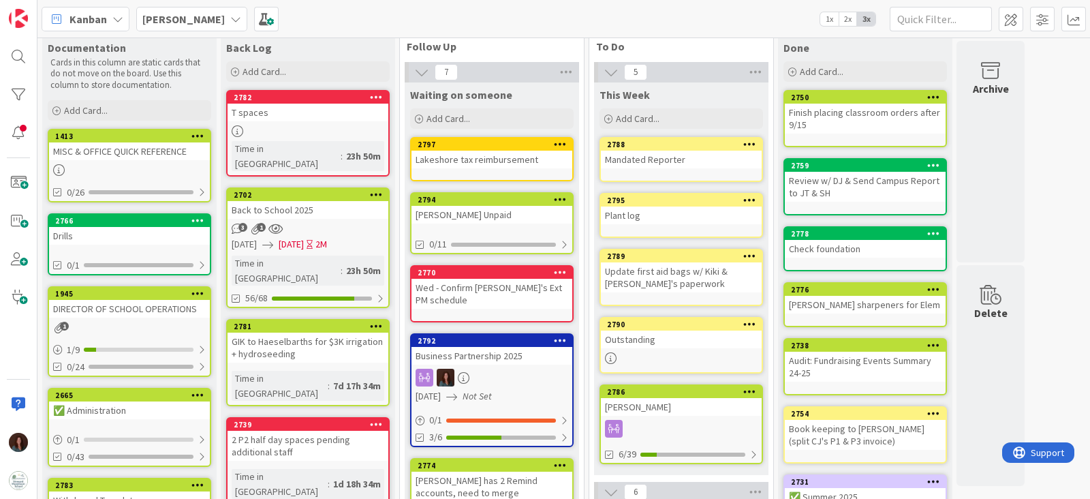
click at [469, 159] on div "Lakeshore tax reimbursement" at bounding box center [491, 160] width 161 height 18
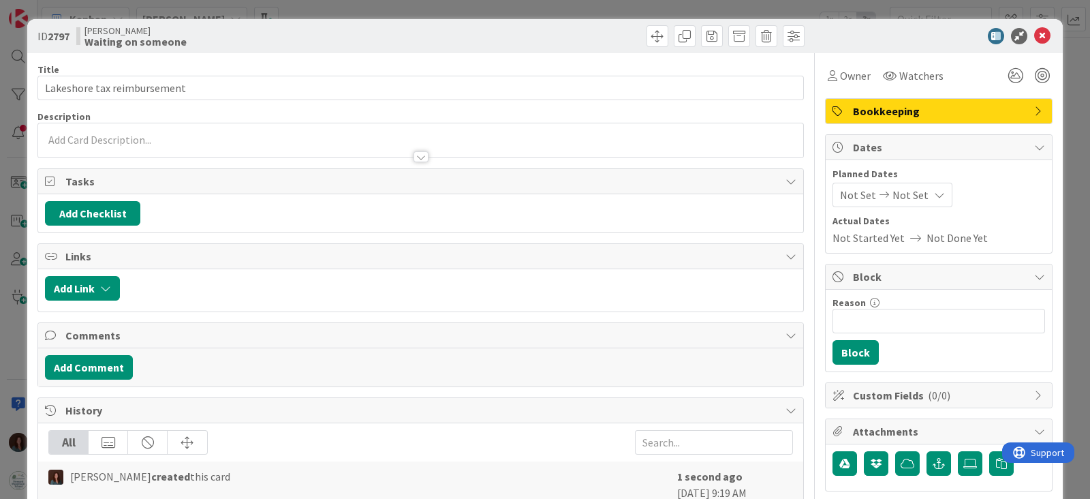
click at [921, 106] on span "Bookkeeping" at bounding box center [940, 111] width 174 height 16
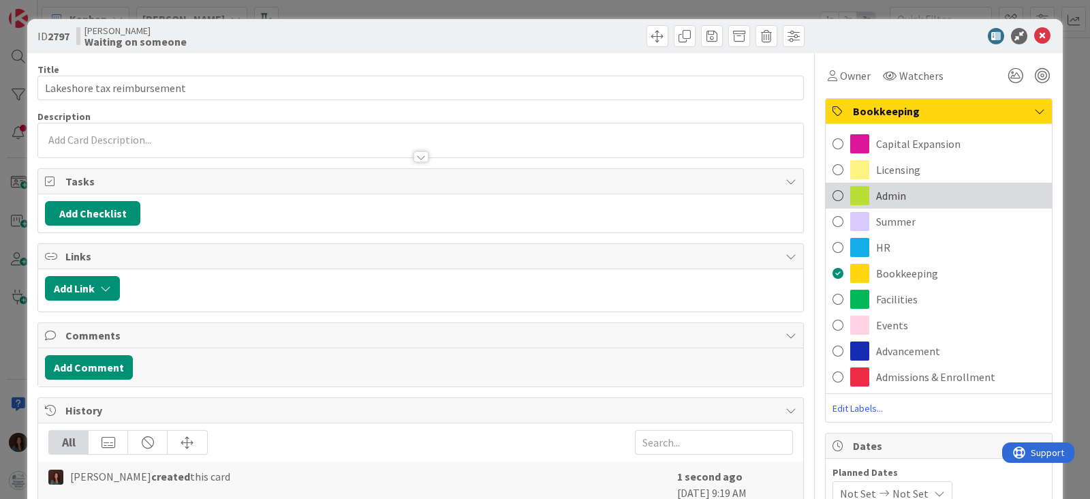
click at [920, 198] on div "Admin" at bounding box center [939, 196] width 226 height 26
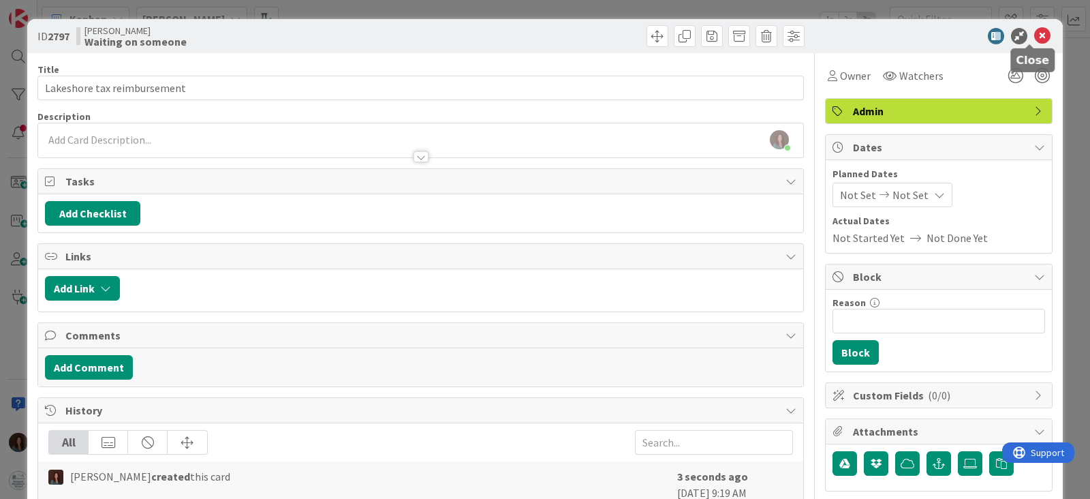
click at [1034, 37] on icon at bounding box center [1042, 36] width 16 height 16
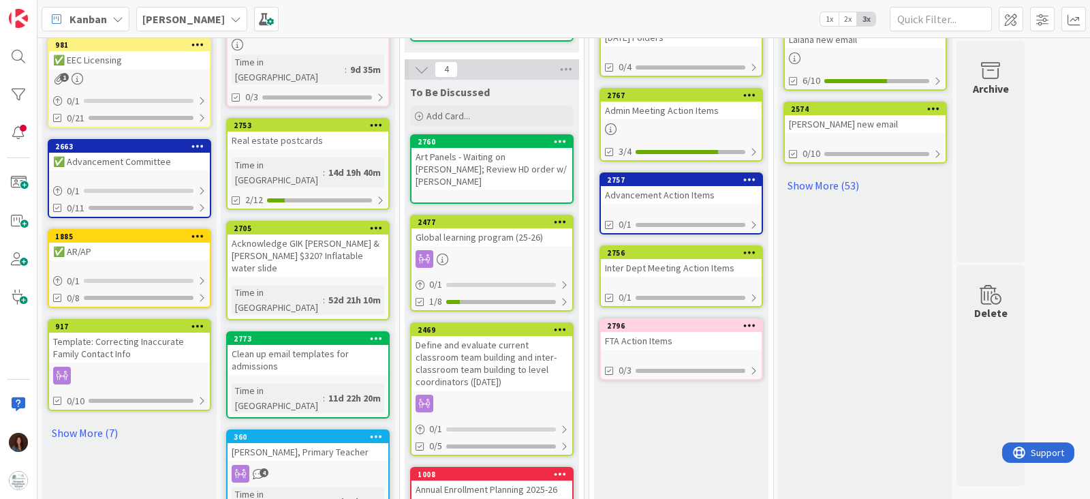
scroll to position [677, 0]
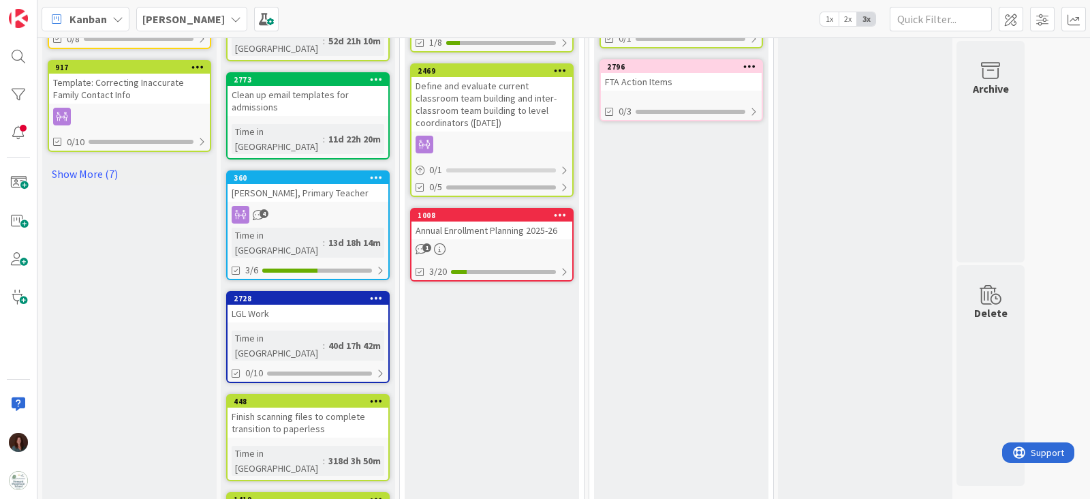
scroll to position [558, 0]
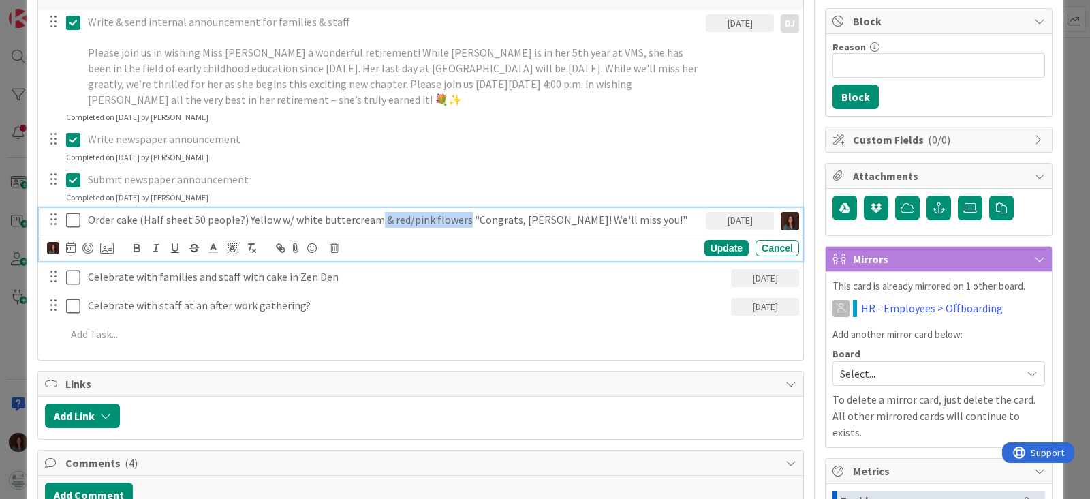
drag, startPoint x: 460, startPoint y: 219, endPoint x: 375, endPoint y: 232, distance: 86.1
click at [375, 232] on div "Order cake (Half sheet 50 people?) Yellow w/ white buttercream & red/pink flowe…" at bounding box center [421, 235] width 764 height 54
drag, startPoint x: 419, startPoint y: 217, endPoint x: 503, endPoint y: 390, distance: 191.9
click at [419, 218] on p "Order cake (Half sheet 50 people?) Yellow w/ white buttercream "Congrats, [PERS…" at bounding box center [394, 220] width 612 height 16
click at [652, 219] on p "Order cake (Half sheet 50 people?) Yellow w/ white buttercream "Congratulations…" at bounding box center [394, 220] width 612 height 16
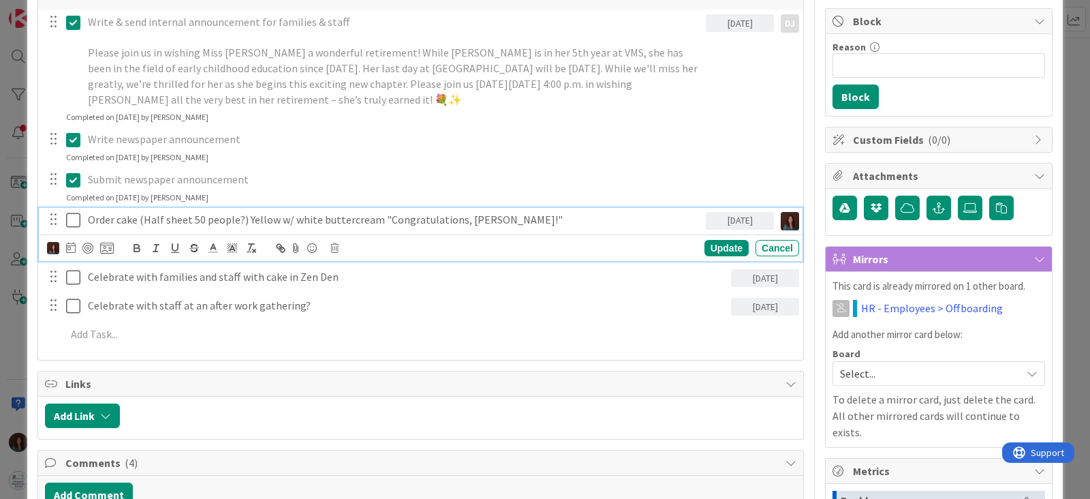
click at [381, 220] on p "Order cake (Half sheet 50 people?) Yellow w/ white buttercream "Congratulations…" at bounding box center [394, 220] width 612 height 16
click at [494, 219] on p "Order cake (Half sheet 50 people?) Yellow w/ white buttercream "Congratulations…" at bounding box center [394, 220] width 612 height 16
drag, startPoint x: 456, startPoint y: 217, endPoint x: 381, endPoint y: 215, distance: 74.3
click at [381, 215] on p "Order cake (Half sheet 50 people?) Yellow w/ white buttercream "Congratulations…" at bounding box center [394, 220] width 612 height 16
click at [616, 216] on p "Order cake (Half sheet 50 people?) Yellow w/ white buttercream "Happy Retiremen…" at bounding box center [394, 220] width 612 height 16
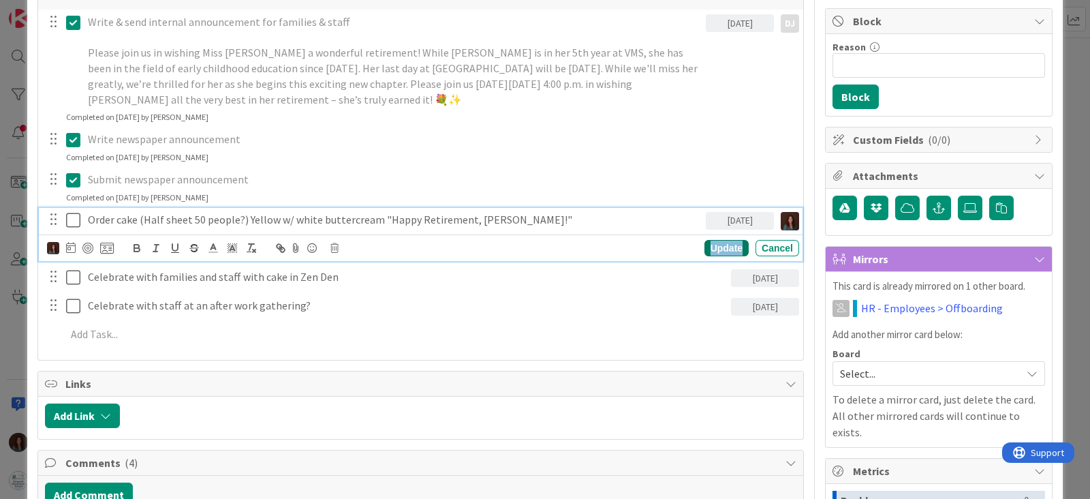
click at [708, 248] on div "Update" at bounding box center [726, 248] width 44 height 16
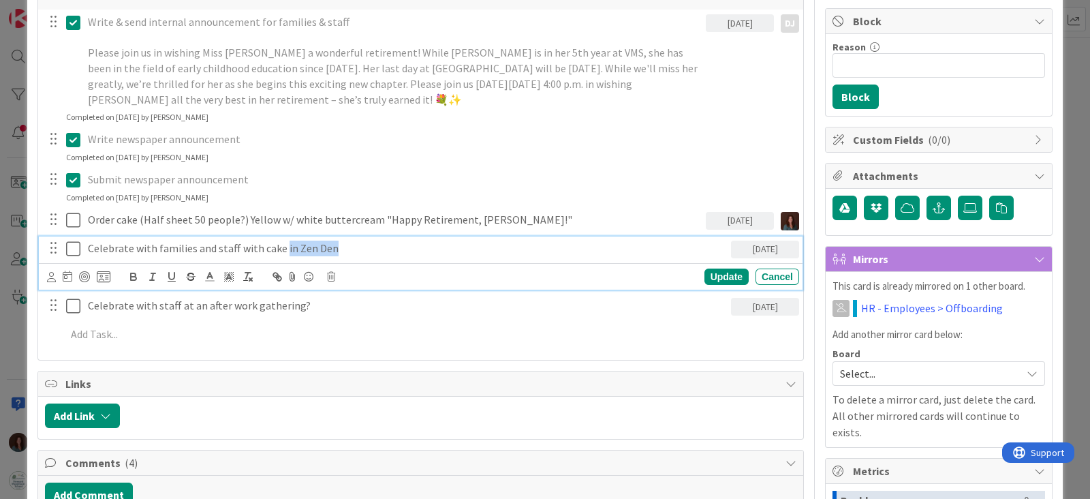
drag, startPoint x: 340, startPoint y: 249, endPoint x: 281, endPoint y: 251, distance: 58.6
click at [281, 251] on p "Celebrate with families and staff with cake in Zen Den" at bounding box center [407, 248] width 638 height 16
click at [710, 272] on div "Update" at bounding box center [726, 276] width 44 height 16
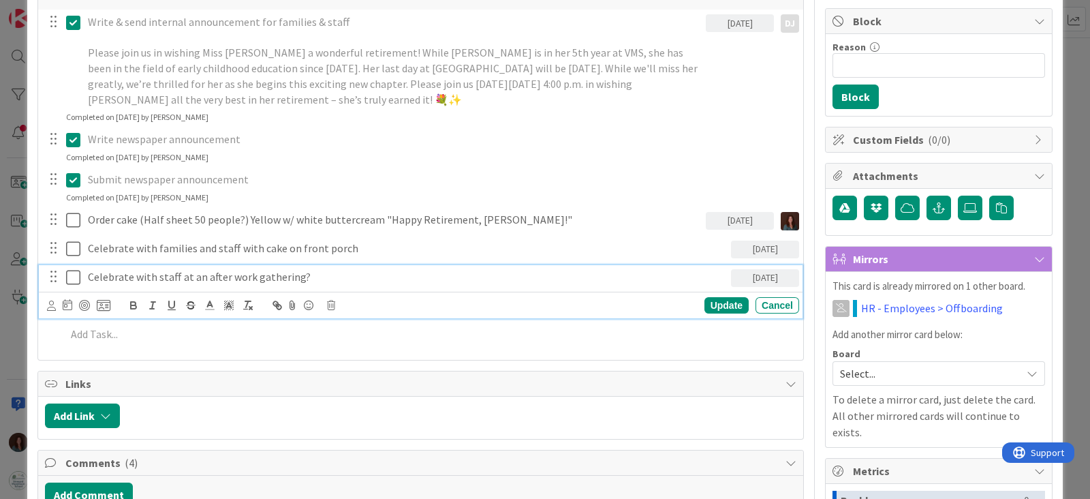
click at [475, 276] on p "Celebrate with staff at an after work gathering?" at bounding box center [407, 277] width 638 height 16
click at [330, 302] on icon at bounding box center [331, 305] width 8 height 10
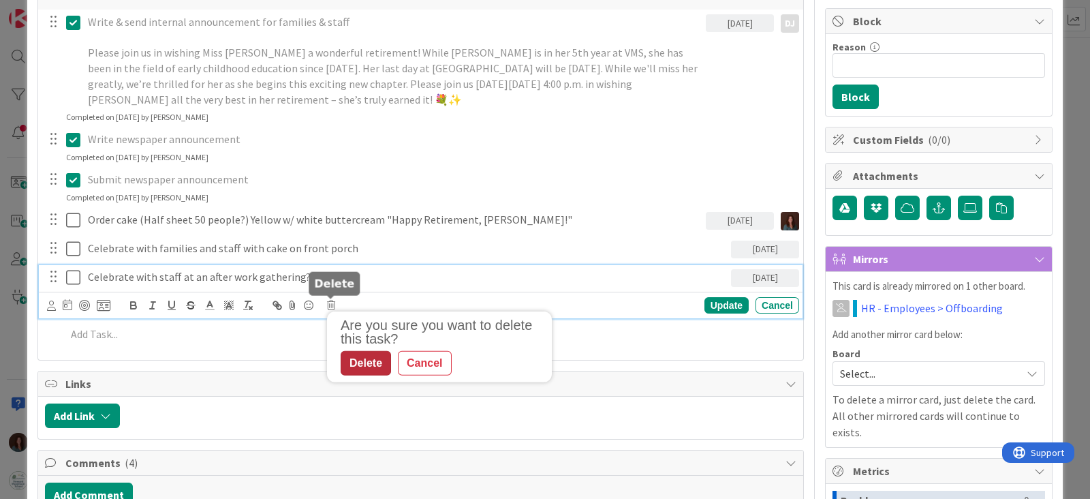
click at [371, 358] on div "Delete" at bounding box center [366, 363] width 50 height 25
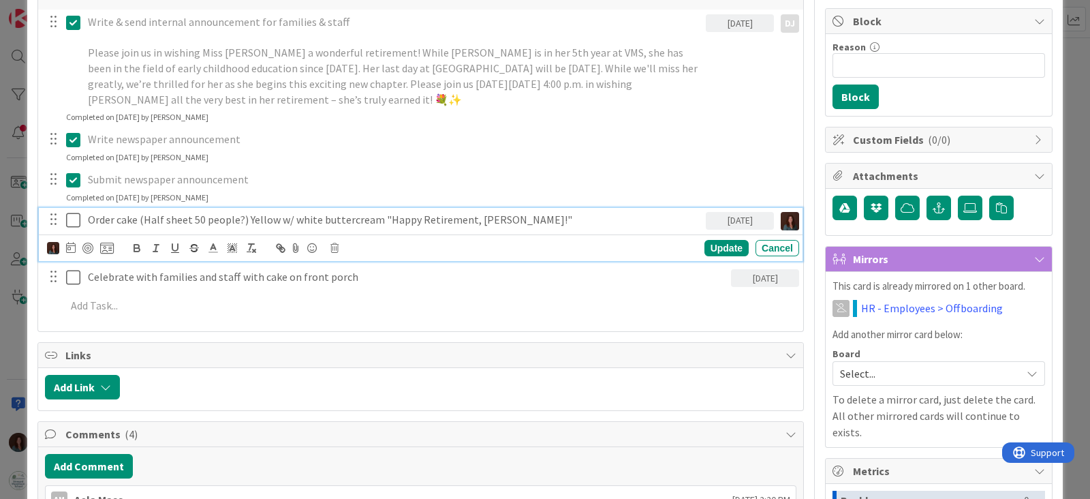
click at [507, 217] on p "Order cake (Half sheet 50 people?) Yellow w/ white buttercream "Happy Retiremen…" at bounding box center [394, 220] width 612 height 16
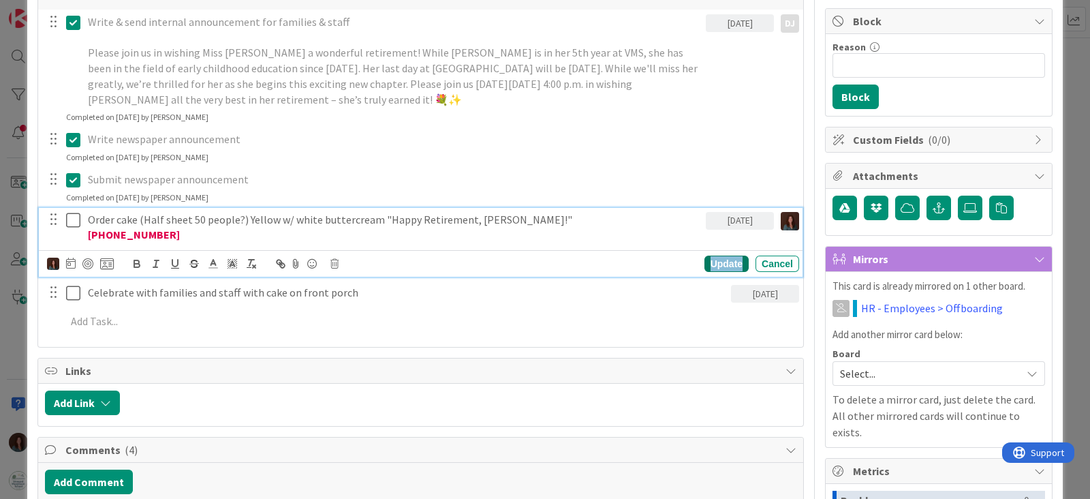
click at [725, 261] on div "Update" at bounding box center [726, 263] width 44 height 16
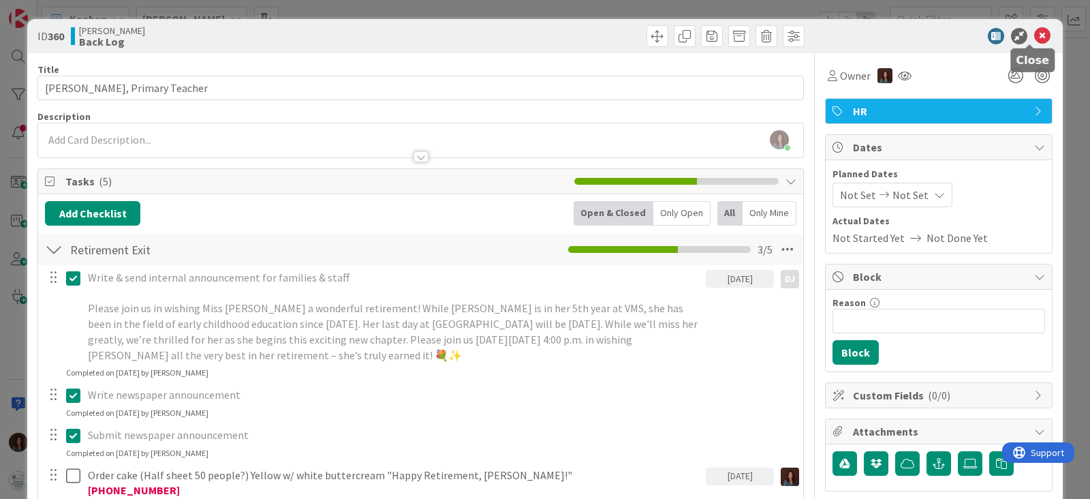
click at [1034, 34] on icon at bounding box center [1042, 36] width 16 height 16
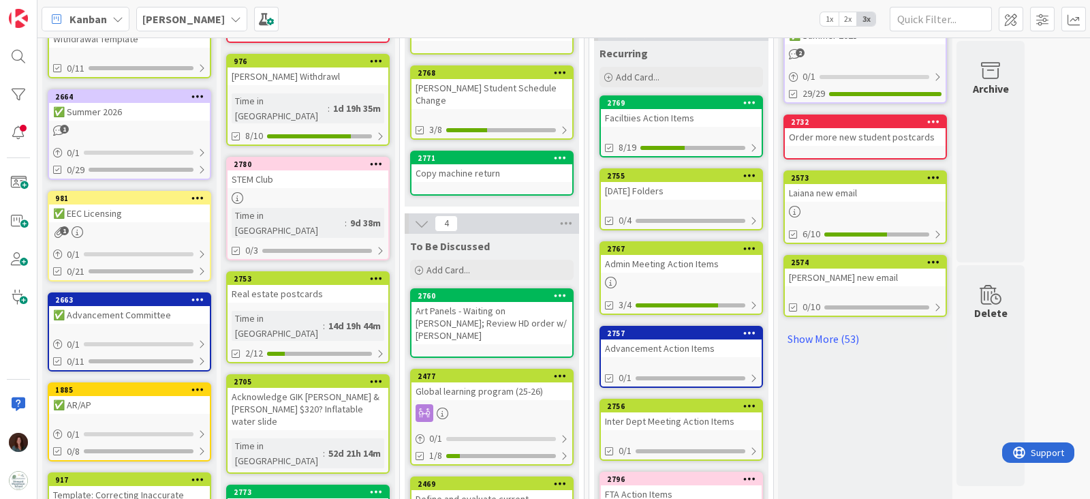
scroll to position [388, 0]
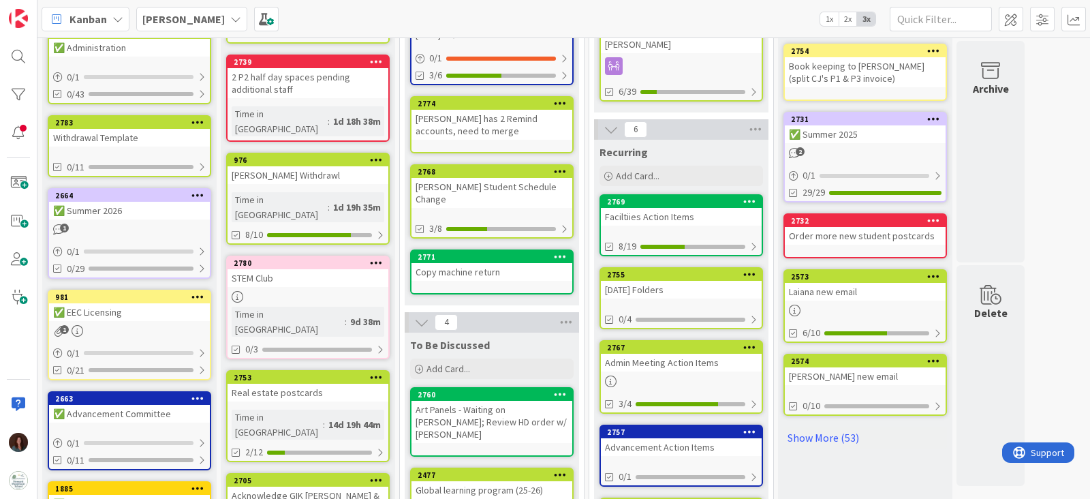
click at [642, 210] on div "Faciltiies Action Items" at bounding box center [681, 217] width 161 height 18
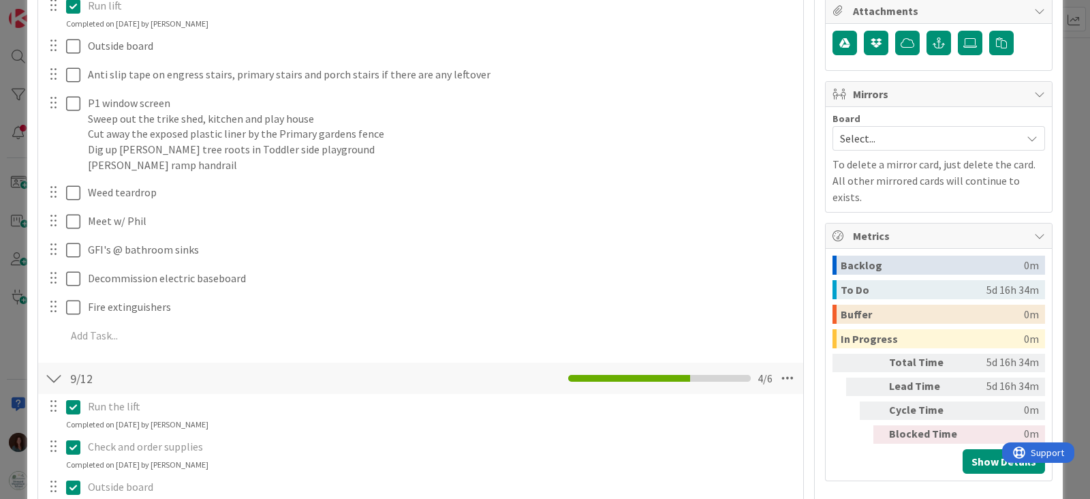
scroll to position [426, 0]
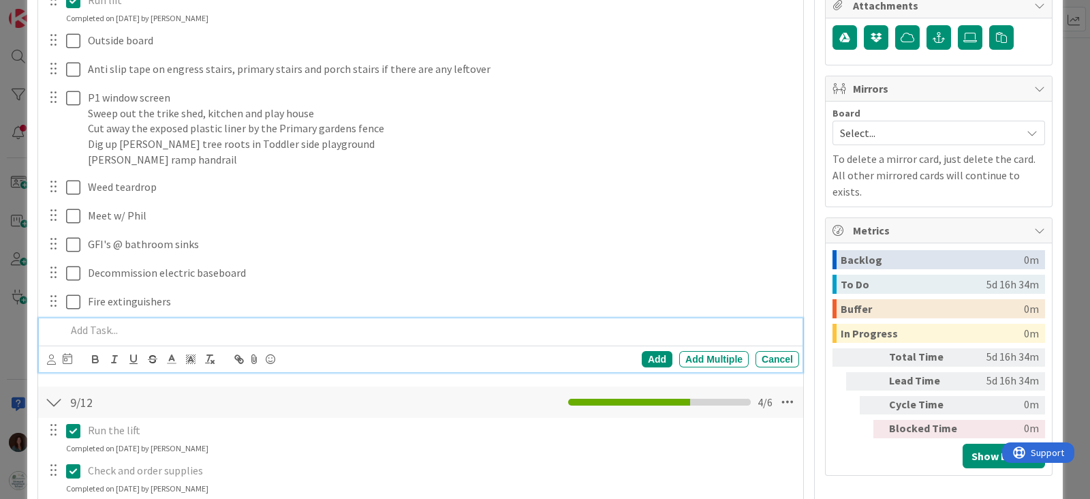
click at [142, 335] on p at bounding box center [429, 330] width 727 height 16
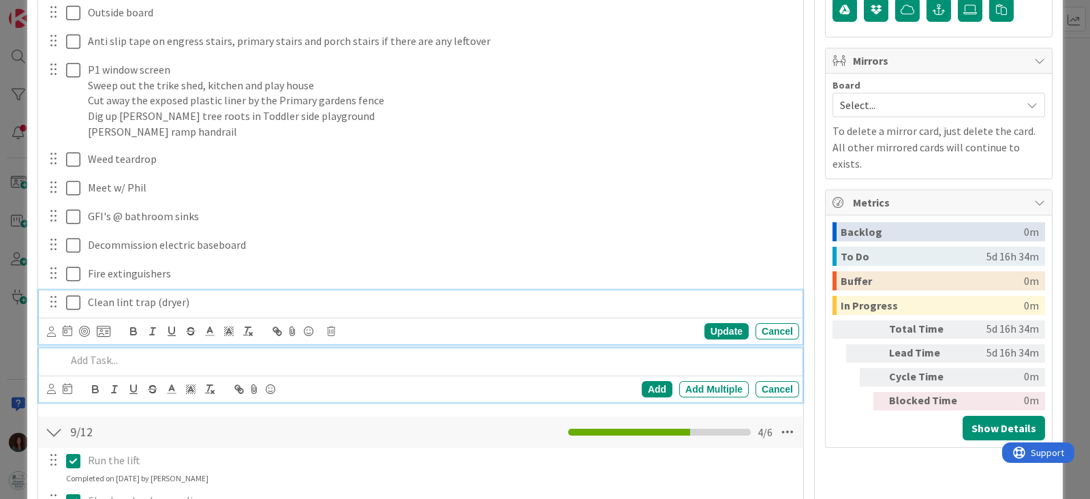
click at [73, 304] on div "Clean lint trap (dryer) Update Cancel" at bounding box center [421, 317] width 764 height 54
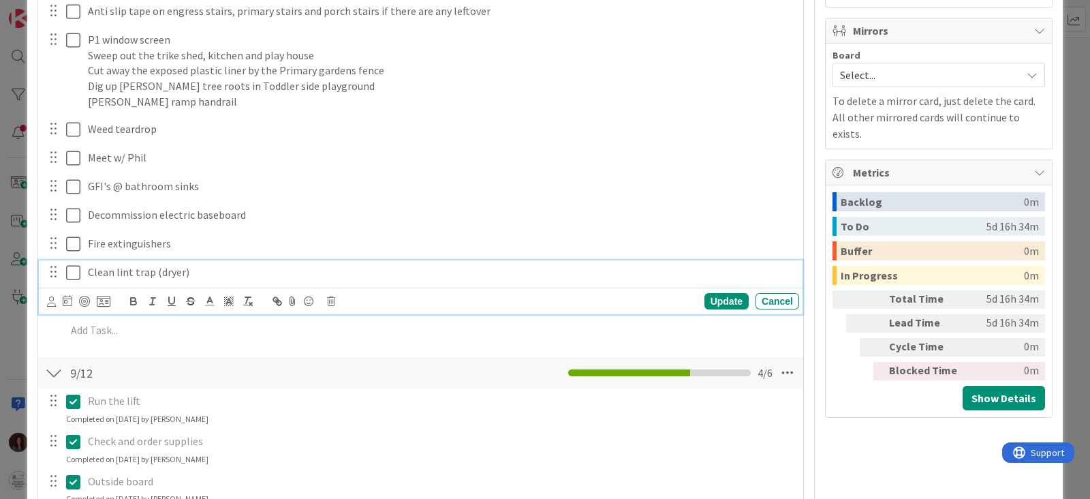
click at [78, 274] on icon at bounding box center [73, 272] width 14 height 16
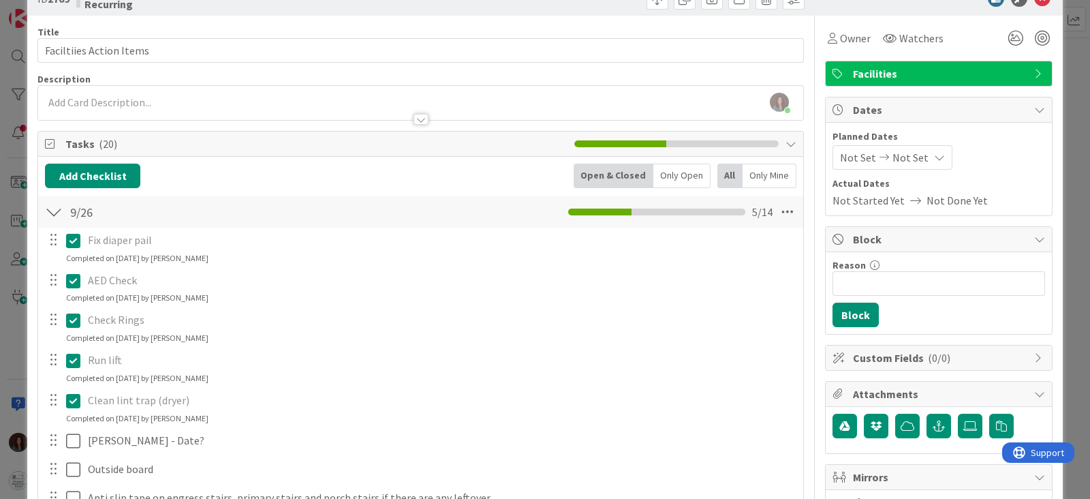
scroll to position [208, 0]
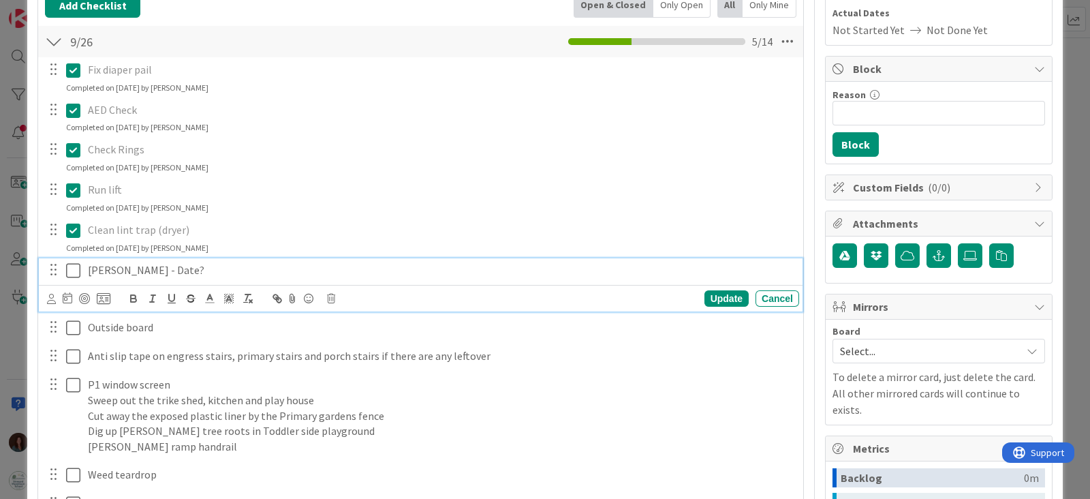
click at [299, 275] on p "[PERSON_NAME] - Date?" at bounding box center [441, 270] width 706 height 16
click at [337, 294] on div "Update Cancel" at bounding box center [423, 298] width 752 height 19
click at [336, 296] on div "Update Cancel" at bounding box center [423, 298] width 752 height 19
click at [331, 296] on icon at bounding box center [331, 299] width 8 height 10
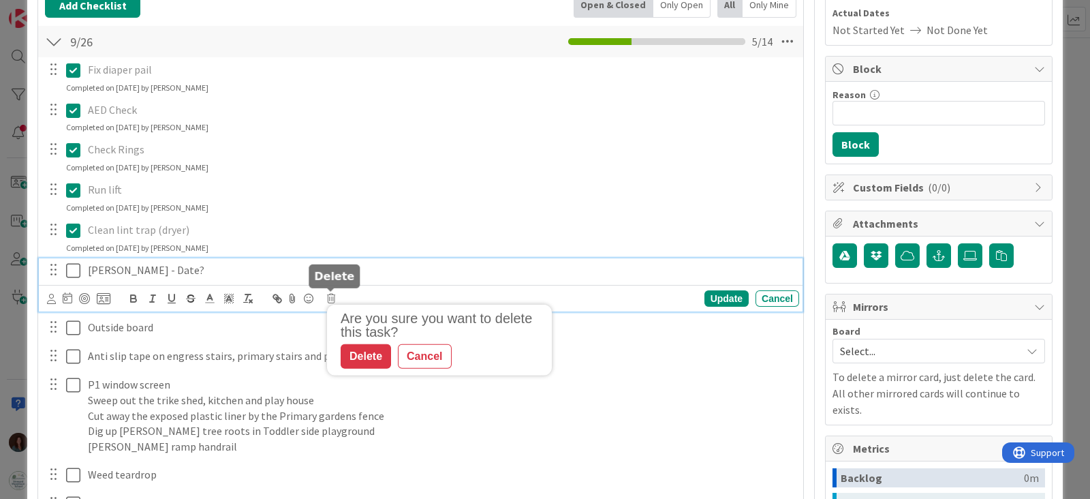
click at [361, 349] on div "Delete" at bounding box center [366, 356] width 50 height 25
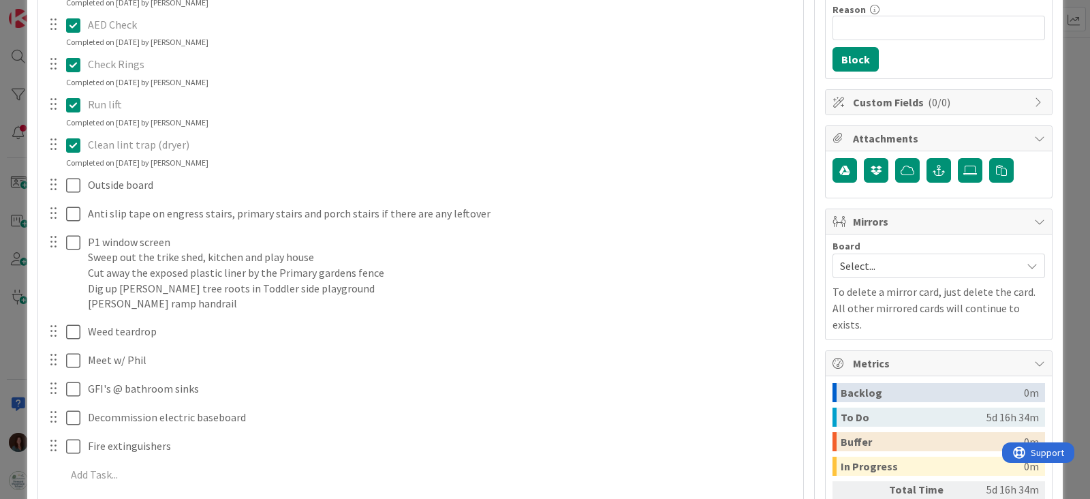
scroll to position [0, 0]
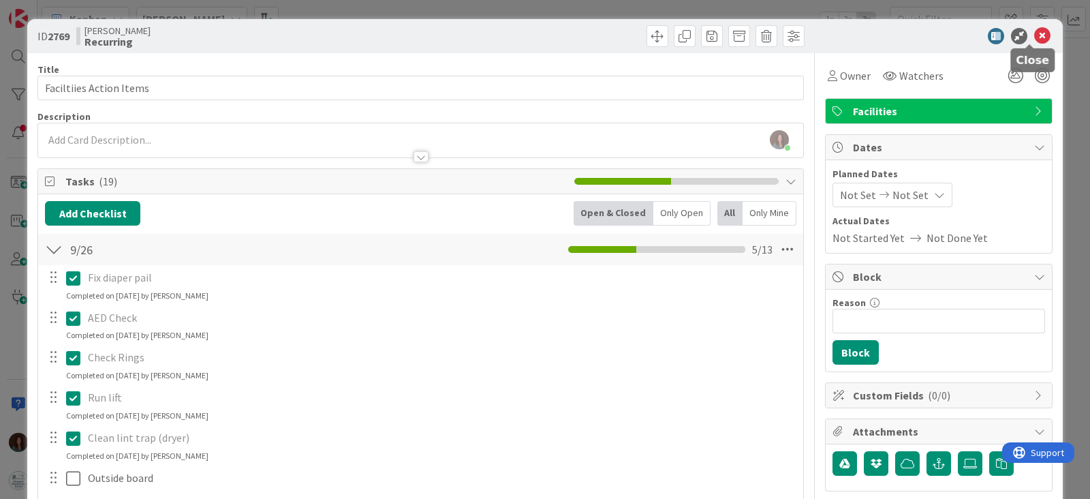
click at [1034, 32] on icon at bounding box center [1042, 36] width 16 height 16
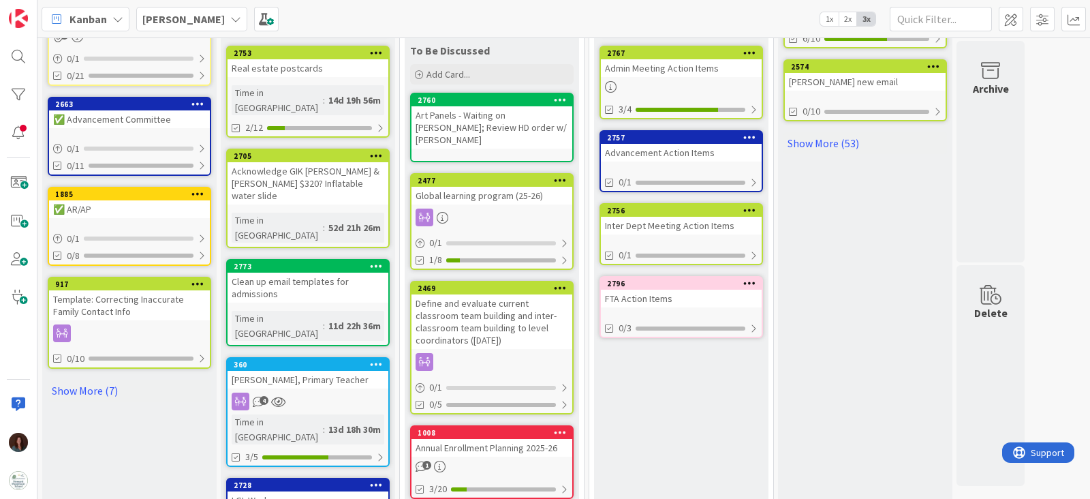
scroll to position [766, 0]
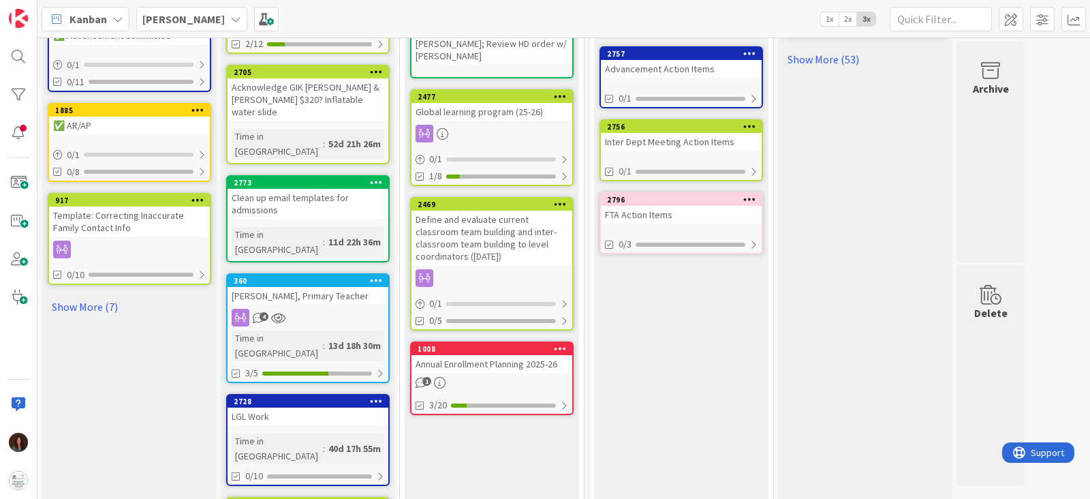
click at [298, 287] on div "[PERSON_NAME], Primary Teacher" at bounding box center [307, 296] width 161 height 18
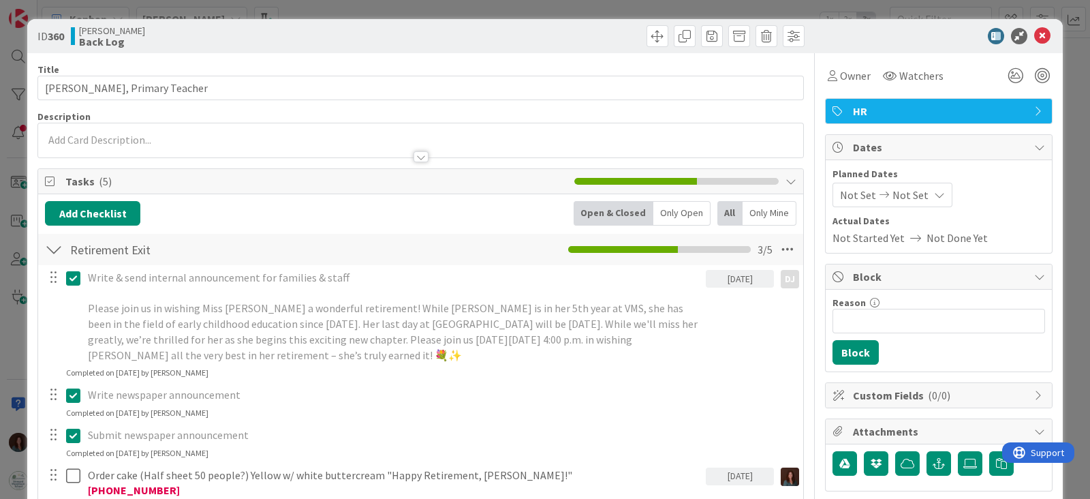
scroll to position [170, 0]
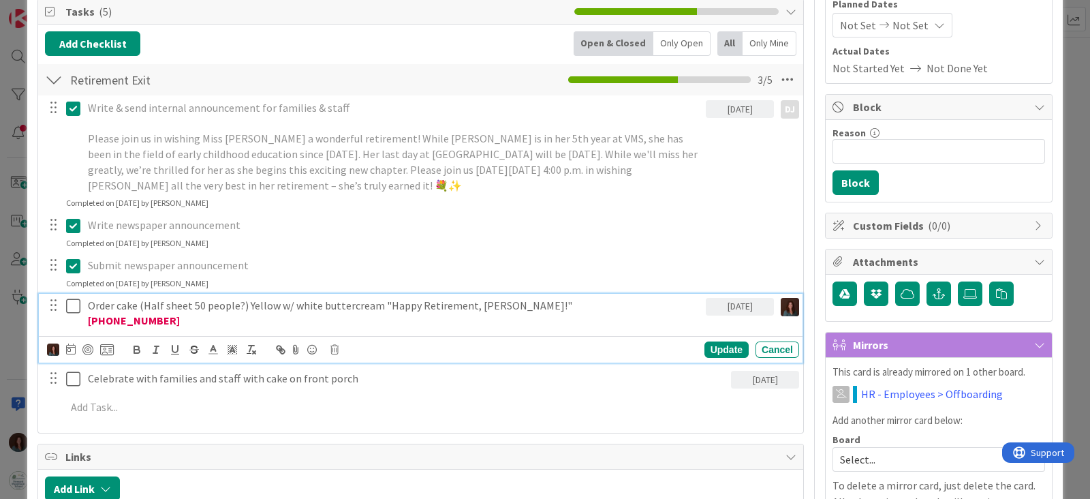
drag, startPoint x: 246, startPoint y: 304, endPoint x: 289, endPoint y: 336, distance: 54.1
click at [246, 304] on p "Order cake (Half sheet 50 people?) Yellow w/ white buttercream "Happy Retiremen…" at bounding box center [394, 306] width 612 height 16
click at [704, 345] on div "Update" at bounding box center [726, 349] width 44 height 16
drag, startPoint x: 318, startPoint y: 301, endPoint x: 373, endPoint y: 301, distance: 55.2
click at [373, 301] on p "Order cake (Half sheet 50 people?) Yellow w/ white buttercream "Happy Retiremen…" at bounding box center [394, 306] width 612 height 16
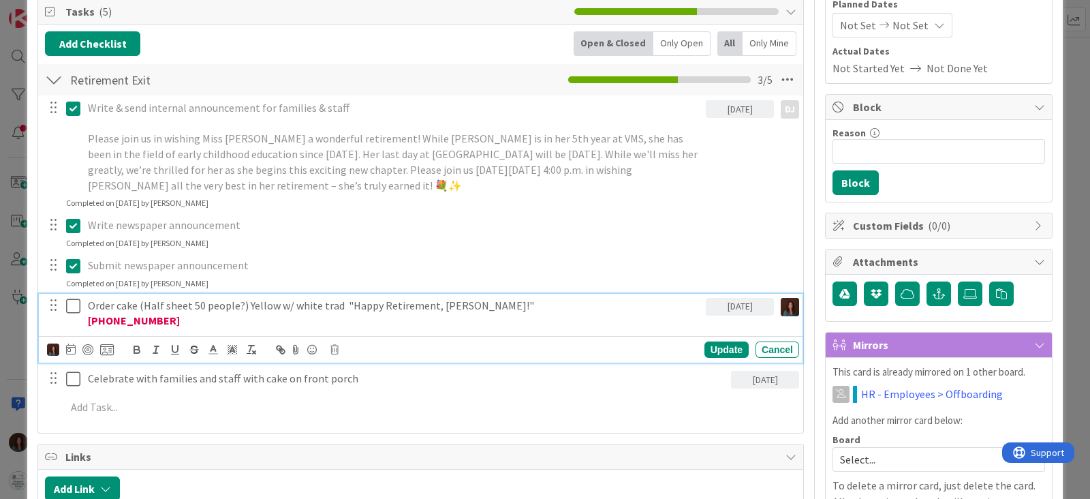
click at [433, 299] on p "Order cake (Half sheet 50 people?) Yellow w/ white trad "Happy Retirement, [PER…" at bounding box center [394, 306] width 612 height 16
click at [339, 304] on p "Order cake (Half sheet 50 people?) Yellow w/ white trad "Happy Retirement Miss …" at bounding box center [394, 306] width 612 height 16
click at [704, 348] on div "Update" at bounding box center [726, 349] width 44 height 16
click at [71, 300] on icon at bounding box center [73, 306] width 14 height 16
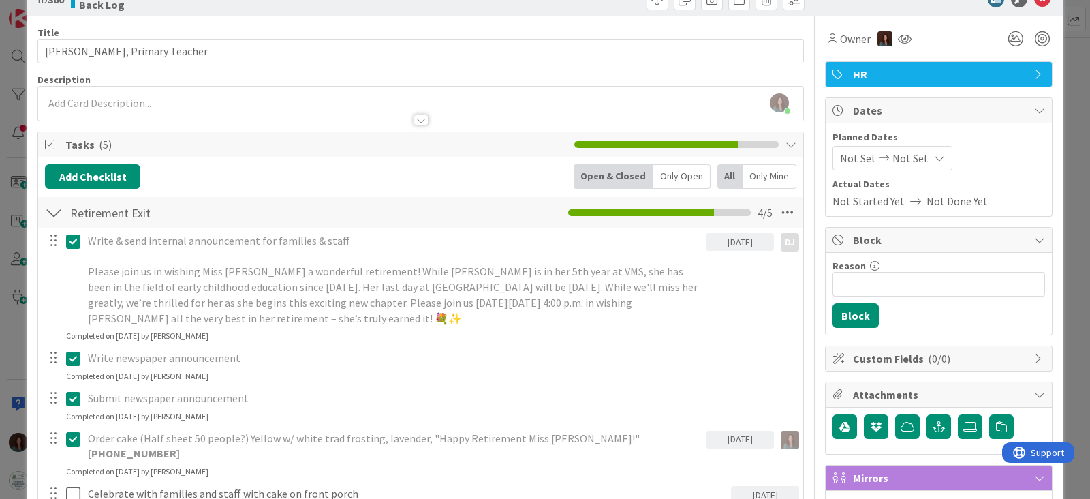
scroll to position [0, 0]
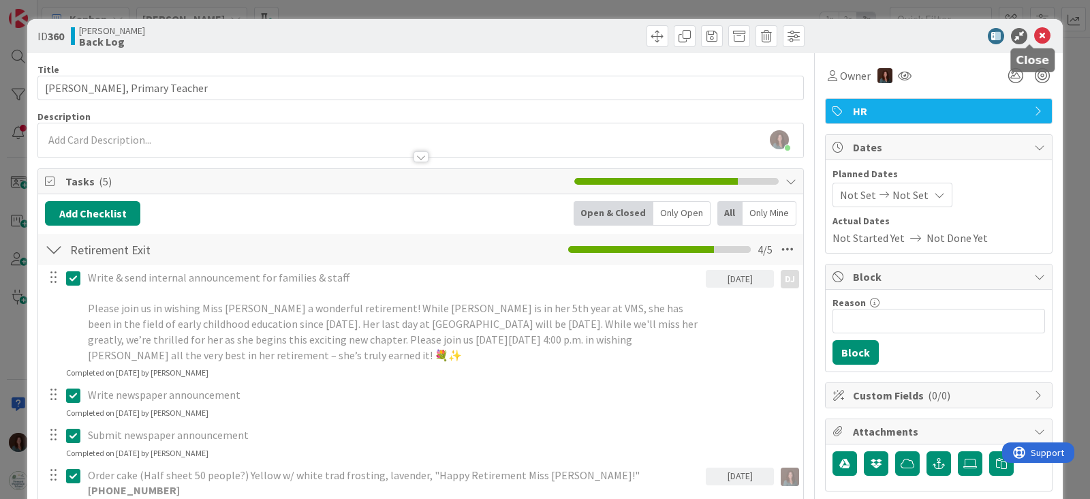
click at [1034, 34] on icon at bounding box center [1042, 36] width 16 height 16
